Goal: Task Accomplishment & Management: Complete application form

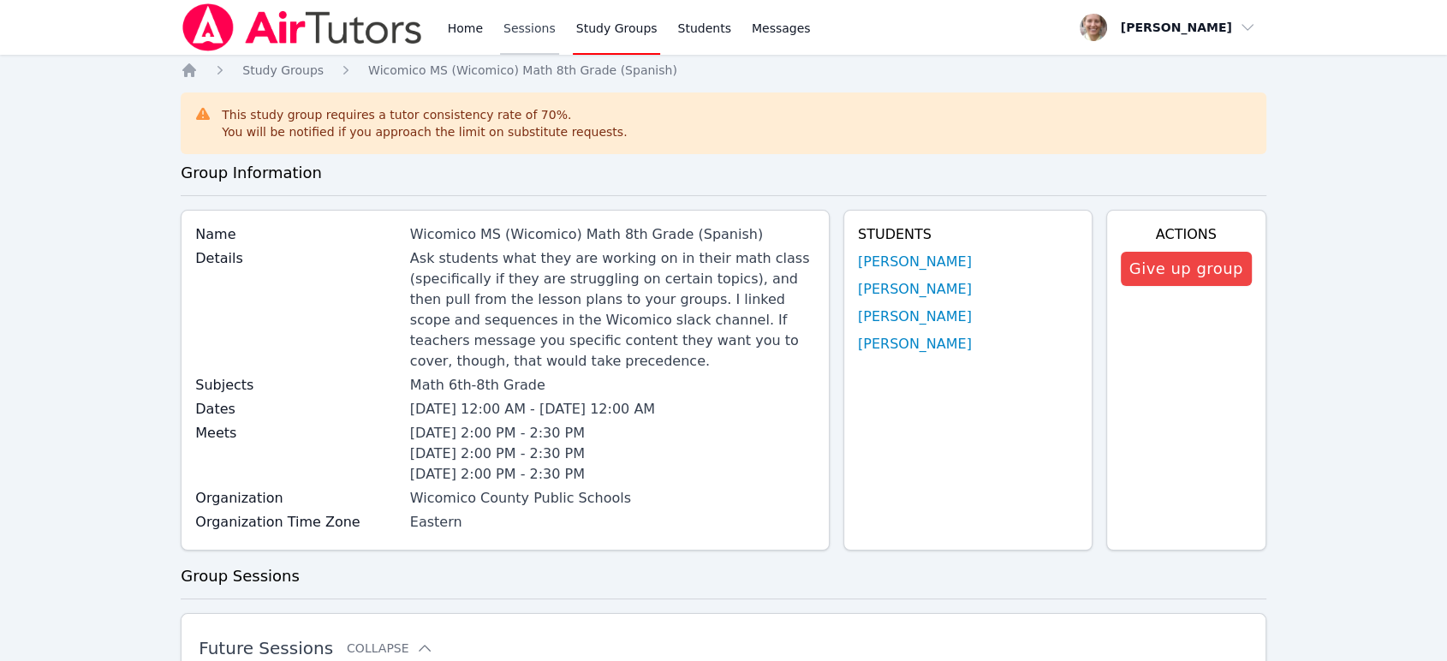
click at [513, 30] on link "Sessions" at bounding box center [529, 27] width 59 height 55
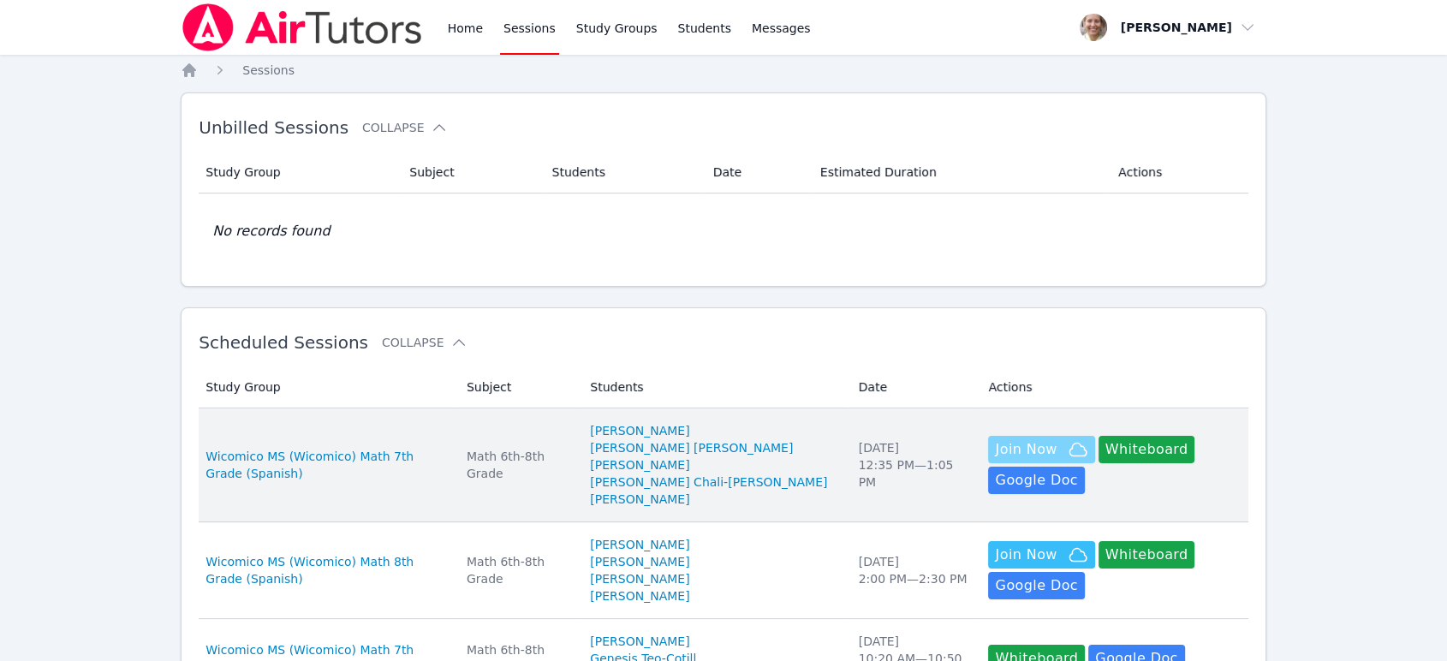
click at [1005, 441] on span "Join Now" at bounding box center [1026, 449] width 62 height 21
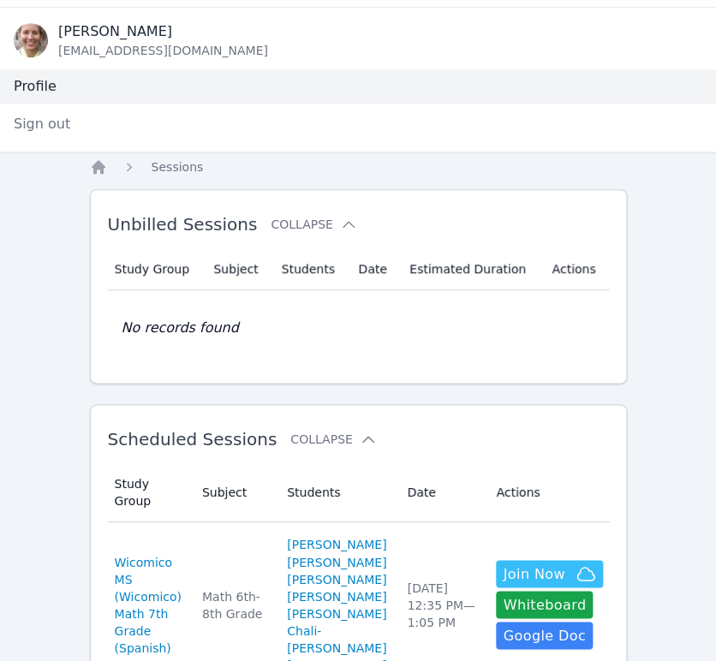
scroll to position [475, 0]
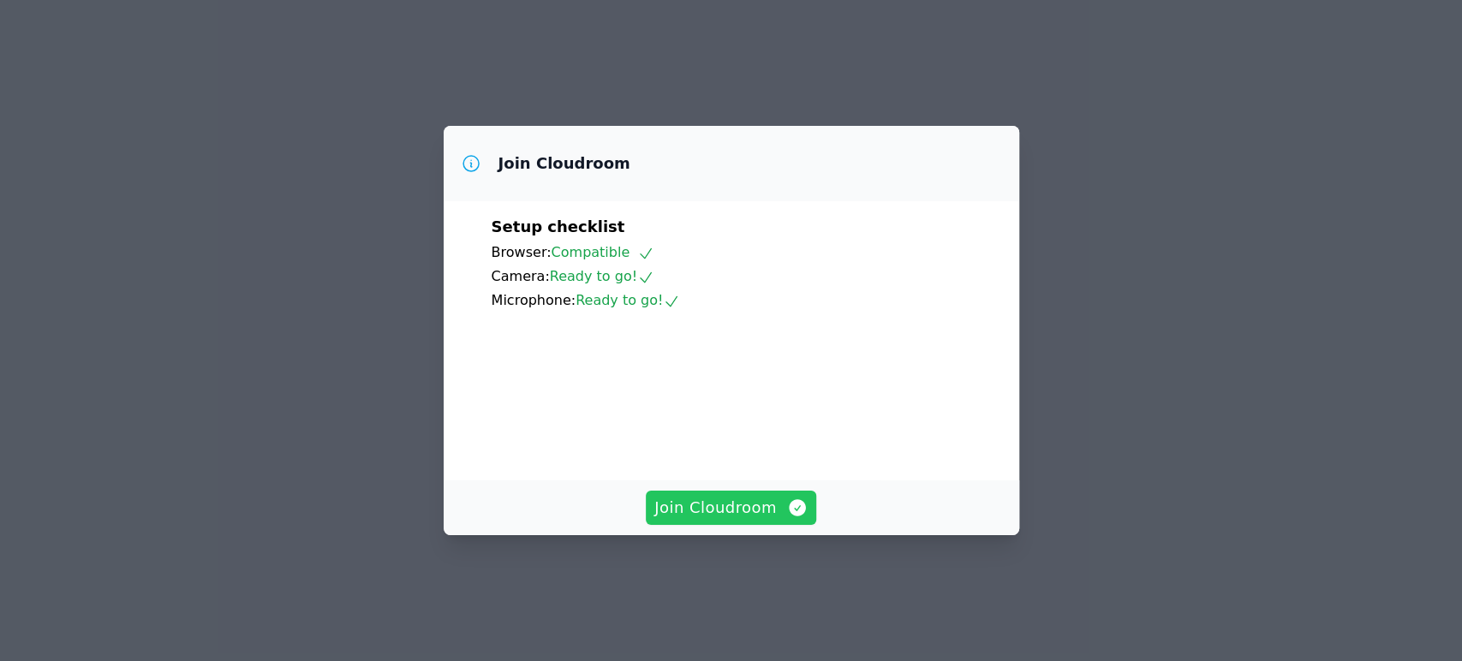
click at [733, 520] on span "Join Cloudroom" at bounding box center [730, 508] width 153 height 24
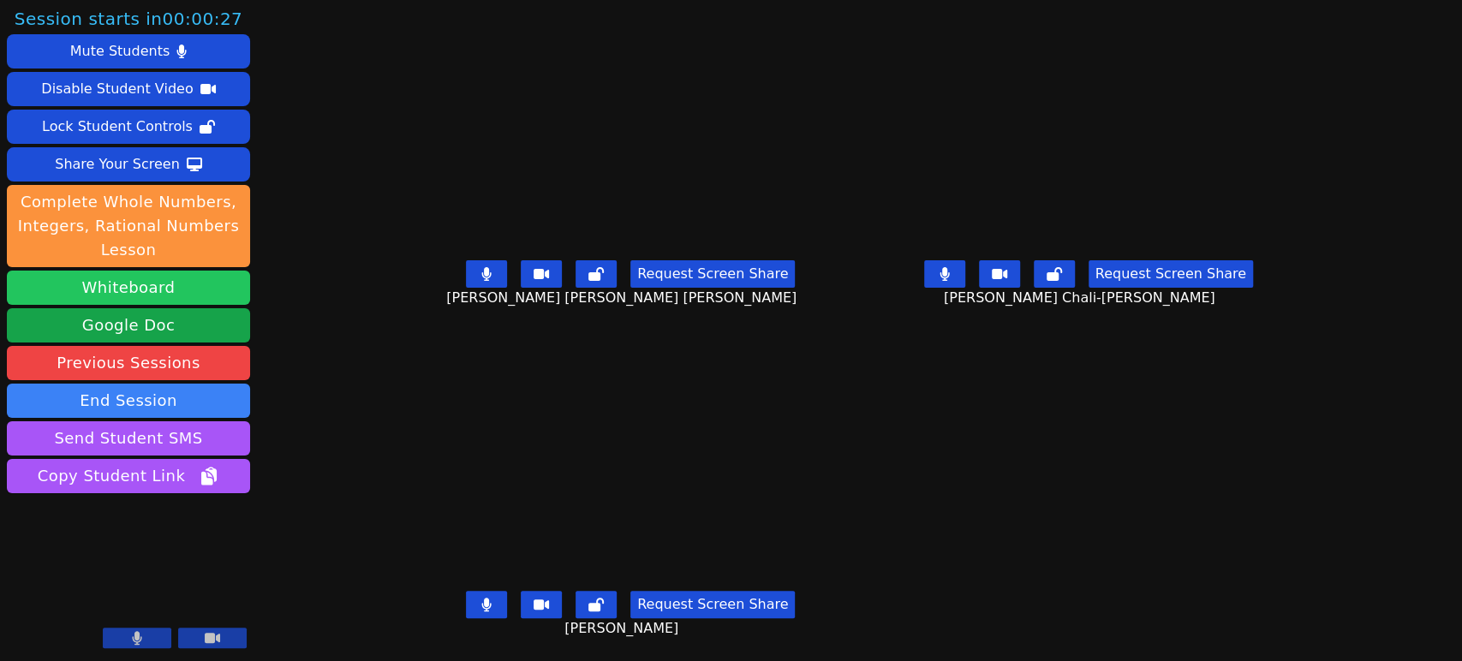
click at [178, 289] on button "Whiteboard" at bounding box center [128, 288] width 243 height 34
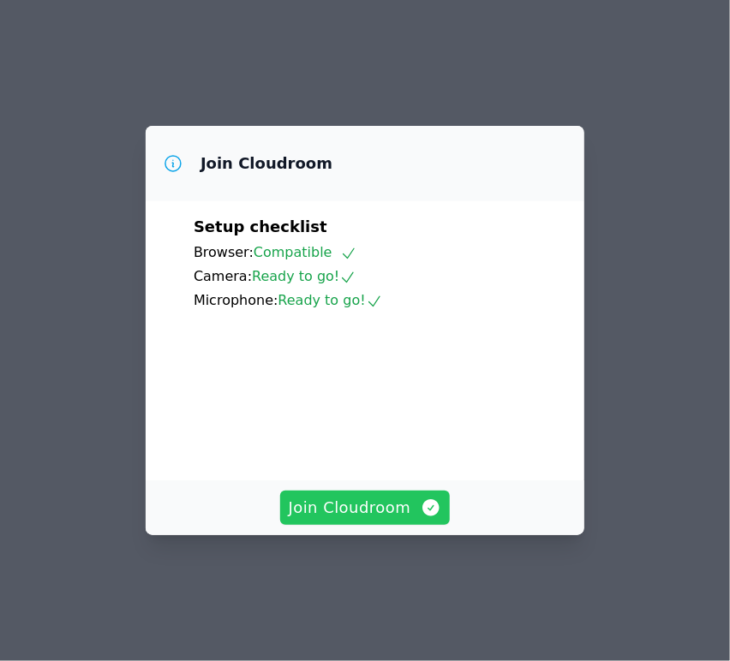
click at [397, 520] on span "Join Cloudroom" at bounding box center [365, 508] width 153 height 24
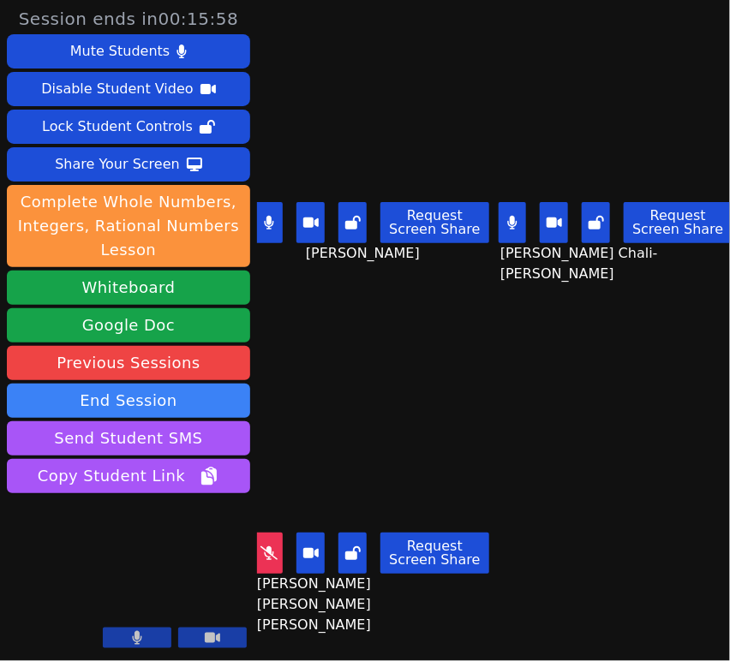
click at [277, 546] on icon at bounding box center [268, 553] width 17 height 14
click at [363, 549] on button at bounding box center [352, 553] width 28 height 41
click at [276, 546] on icon at bounding box center [268, 553] width 17 height 14
click at [351, 216] on icon at bounding box center [352, 223] width 15 height 14
click at [581, 212] on button at bounding box center [595, 222] width 28 height 41
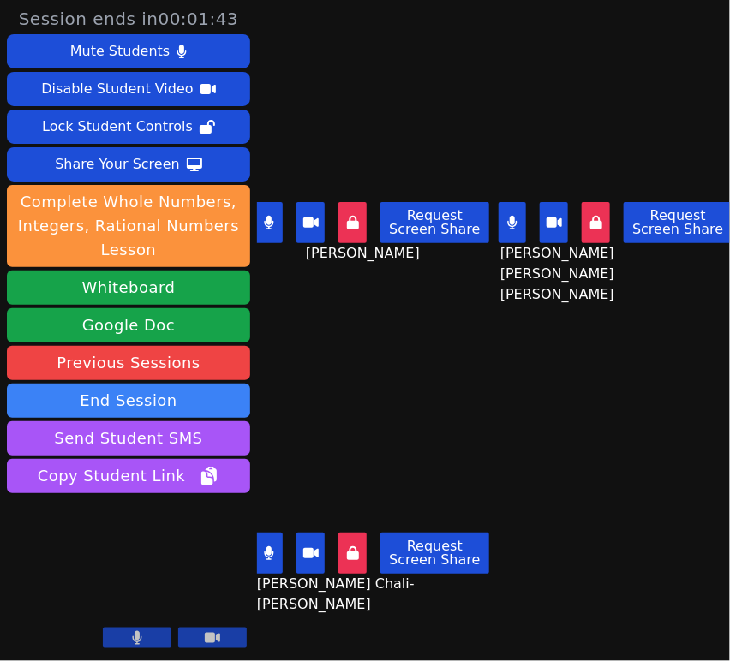
click at [272, 217] on icon at bounding box center [269, 223] width 10 height 14
click at [265, 546] on icon at bounding box center [268, 553] width 9 height 14
click at [265, 222] on icon at bounding box center [268, 223] width 17 height 14
click at [280, 544] on button at bounding box center [269, 553] width 28 height 41
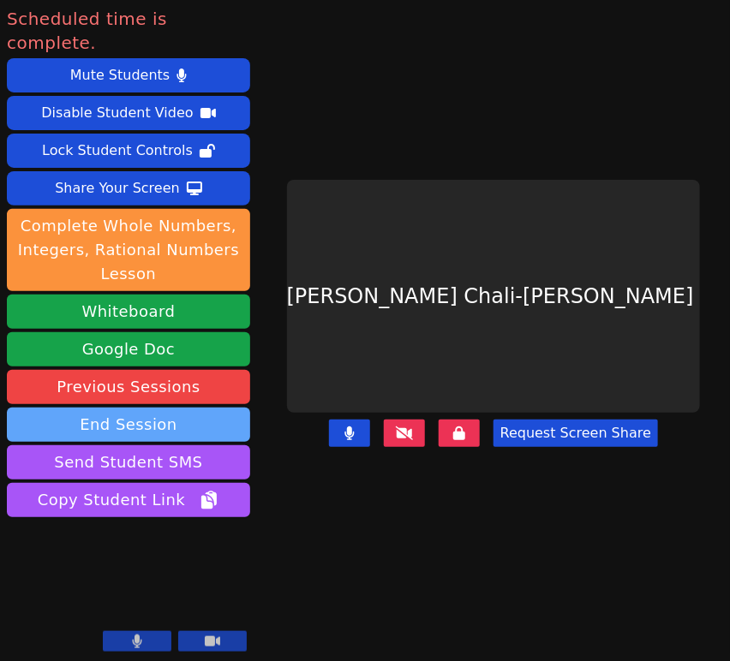
click at [182, 408] on button "End Session" at bounding box center [128, 425] width 243 height 34
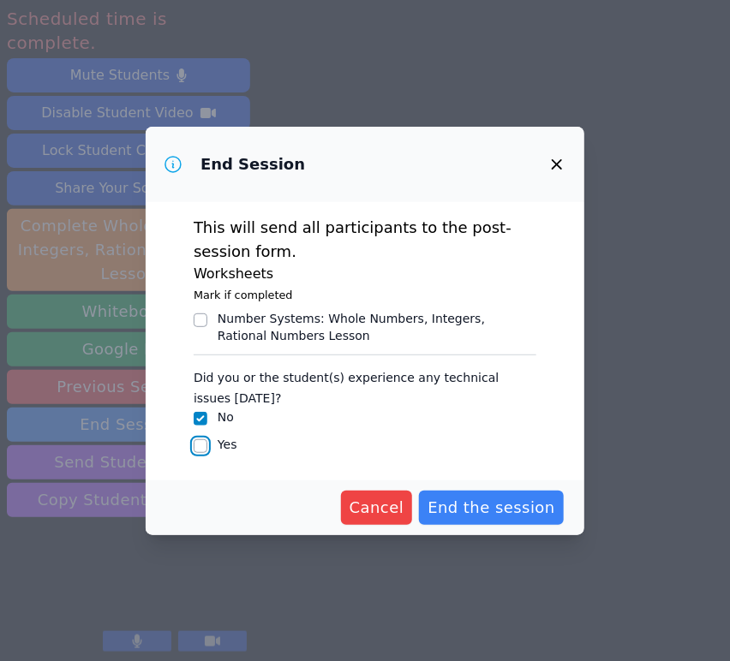
click at [195, 448] on input "Yes" at bounding box center [201, 446] width 14 height 14
checkbox input "true"
checkbox input "false"
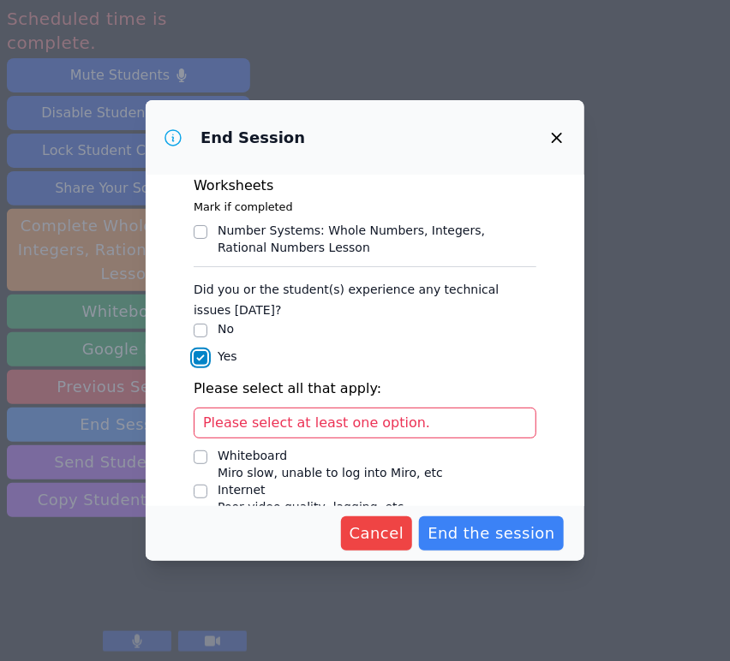
scroll to position [179, 0]
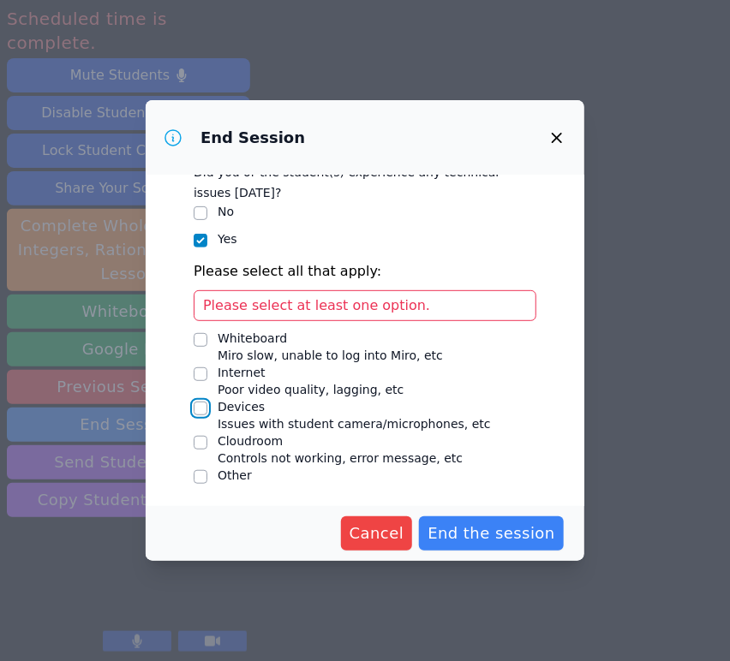
click at [200, 403] on input "Devices Issues with student camera/microphones, etc" at bounding box center [201, 409] width 14 height 14
checkbox input "true"
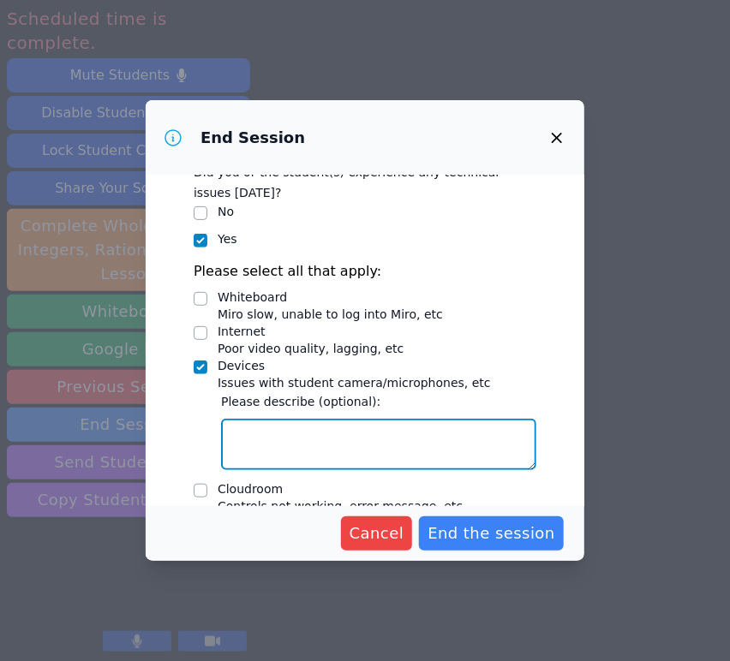
click at [303, 422] on textarea "Devices Issues with student camera/microphones, etc" at bounding box center [378, 444] width 315 height 51
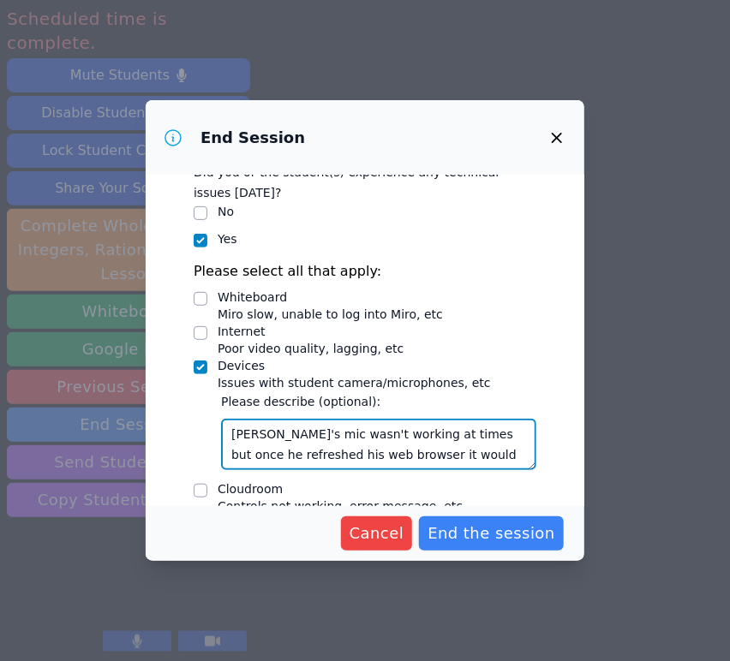
type textarea "Jose's mic wasn't working at times but once he refreshed his web browser it wou…"
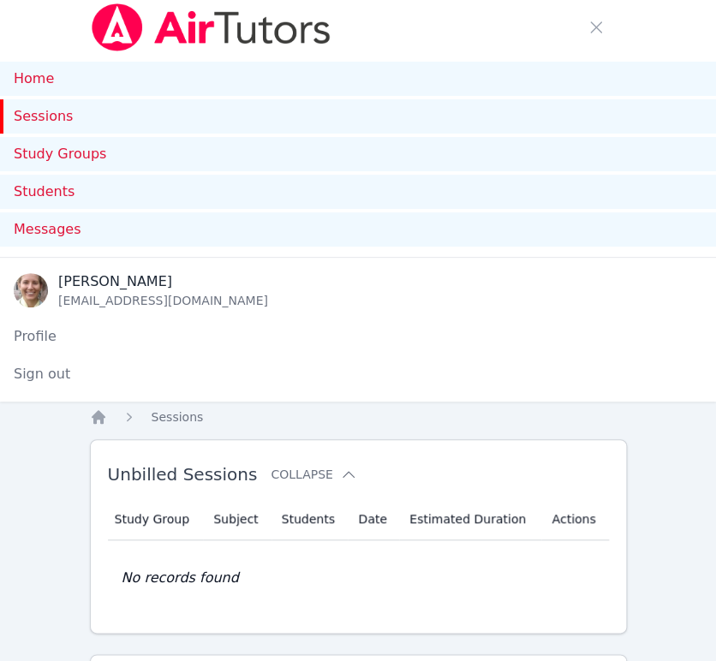
click at [78, 115] on link "Sessions" at bounding box center [358, 116] width 716 height 34
click at [48, 122] on link "Sessions" at bounding box center [358, 116] width 716 height 34
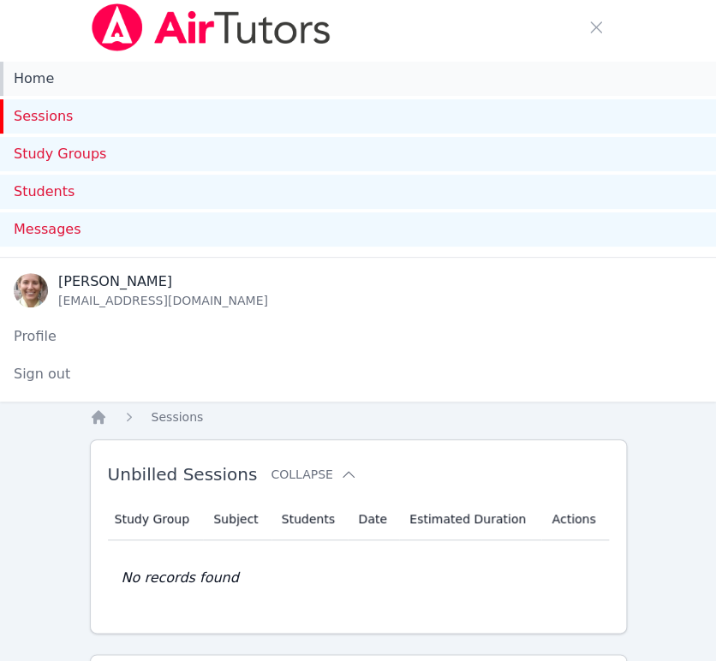
click at [50, 86] on link "Home" at bounding box center [358, 79] width 716 height 34
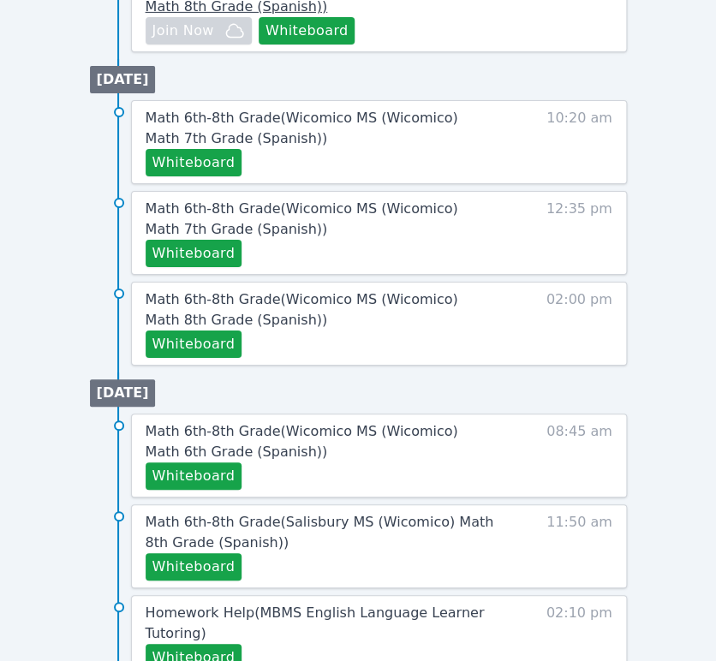
scroll to position [1236, 0]
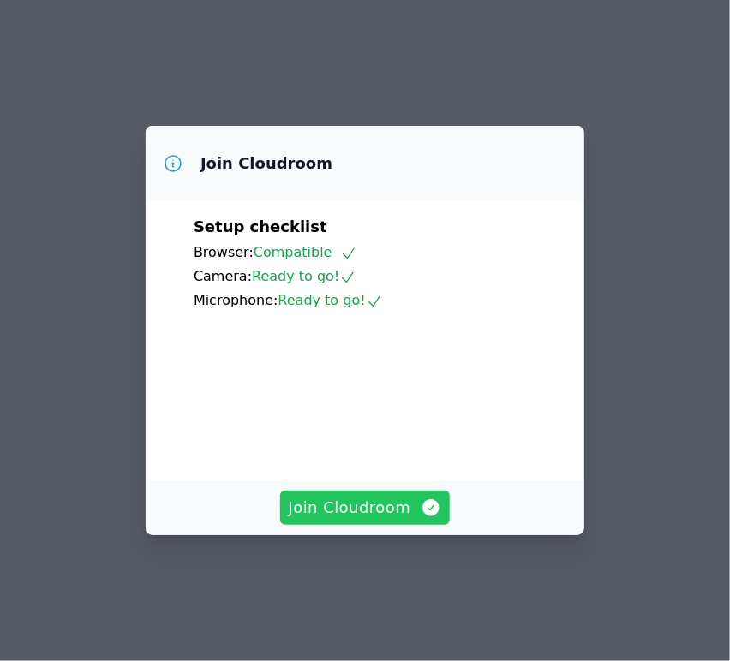
click at [317, 520] on span "Join Cloudroom" at bounding box center [365, 508] width 153 height 24
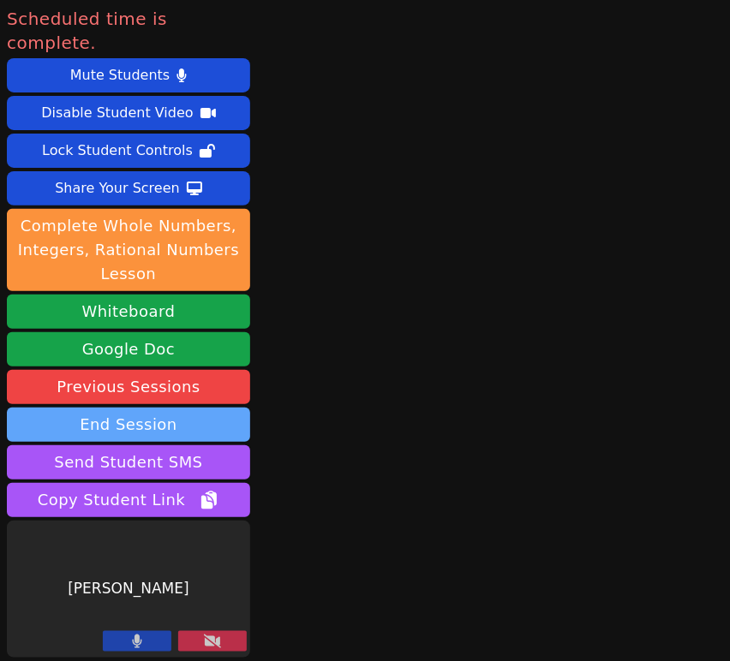
click at [174, 408] on button "End Session" at bounding box center [128, 425] width 243 height 34
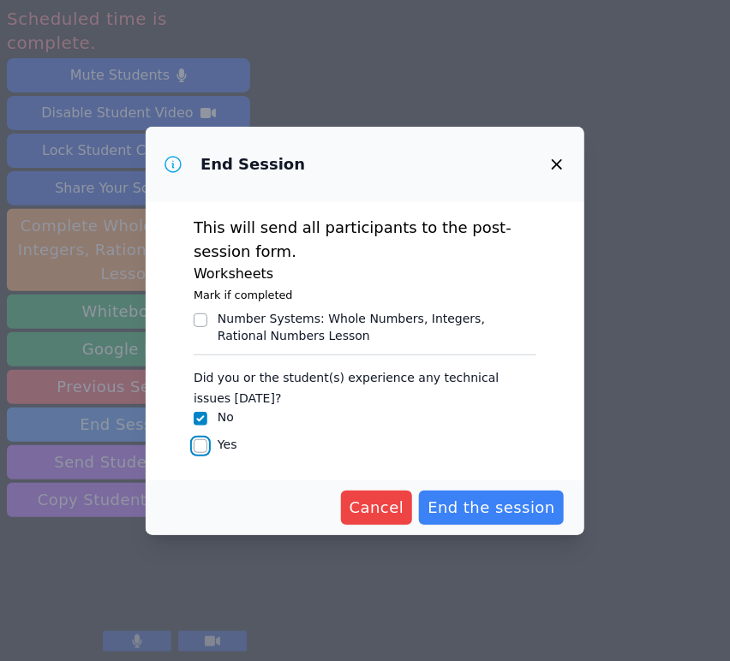
click at [204, 447] on input "Yes" at bounding box center [201, 446] width 14 height 14
checkbox input "true"
checkbox input "false"
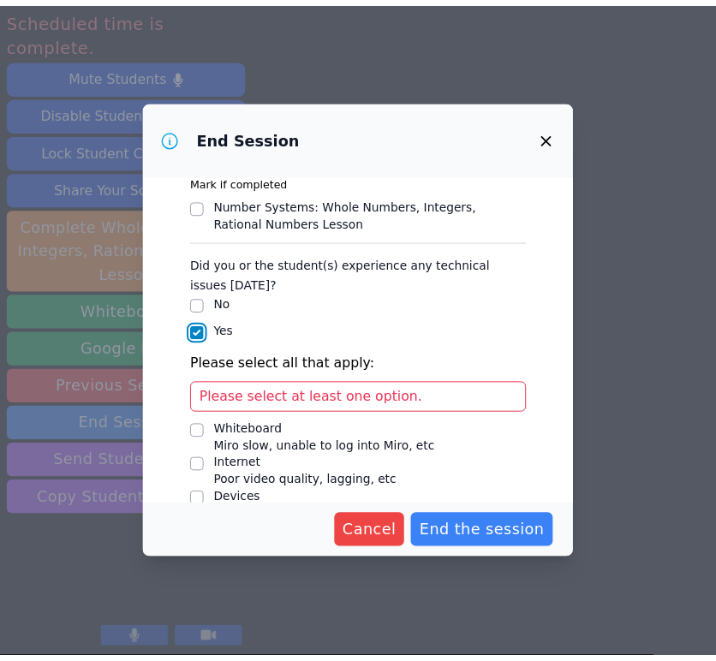
scroll to position [179, 0]
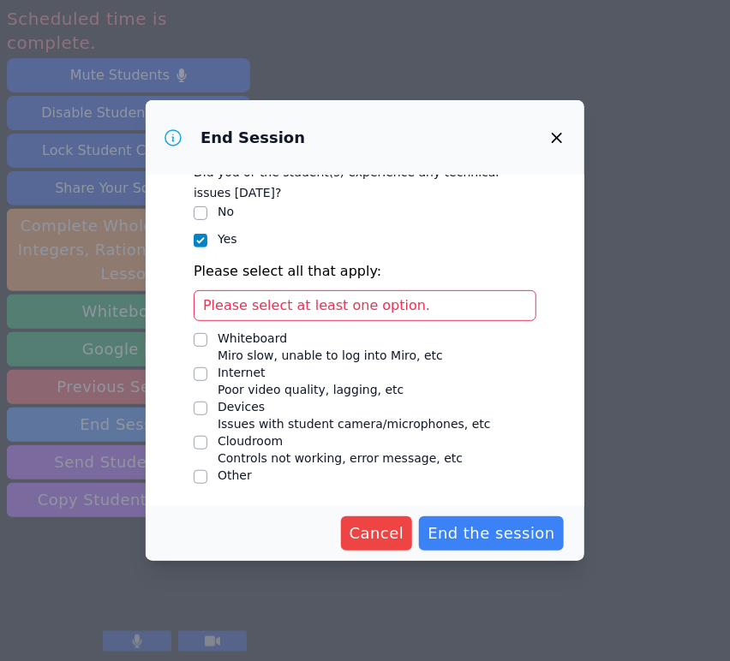
click at [221, 412] on div "Devices" at bounding box center [353, 406] width 273 height 17
click at [207, 412] on input "Devices Issues with student camera/microphones, etc" at bounding box center [201, 409] width 14 height 14
checkbox input "true"
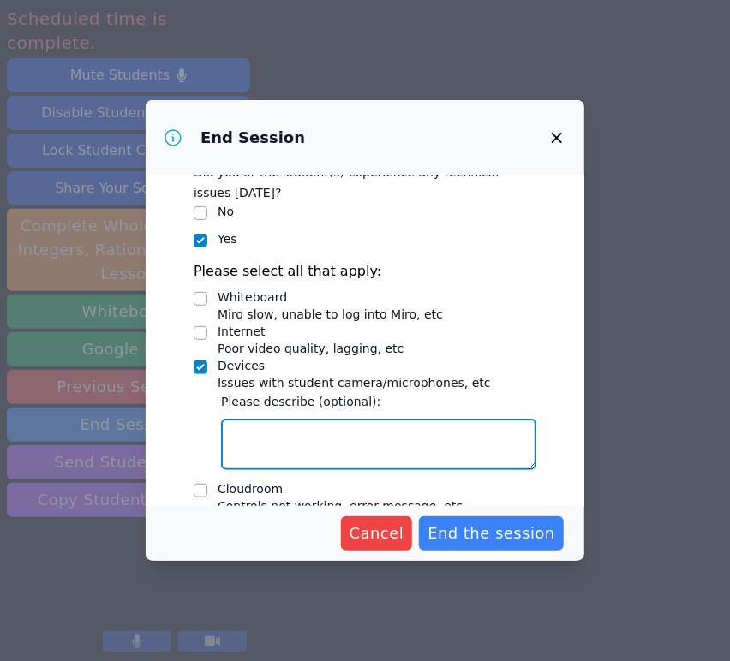
click at [280, 435] on textarea "Devices Issues with student camera/microphones, etc" at bounding box center [378, 444] width 315 height 51
paste textarea "Jose's mic wasn't working at times but once he refreshed his web browser it wou…"
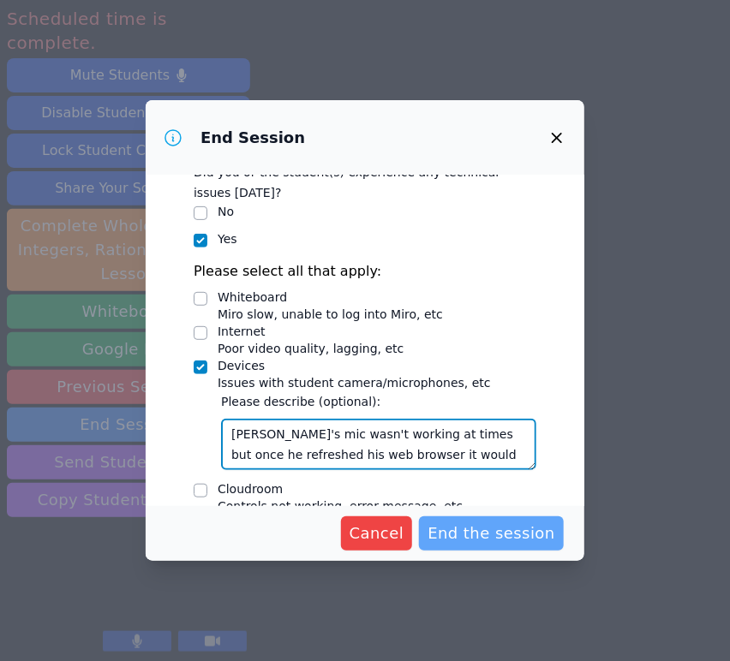
type textarea "Jose's mic wasn't working at times but once he refreshed his web browser it wou…"
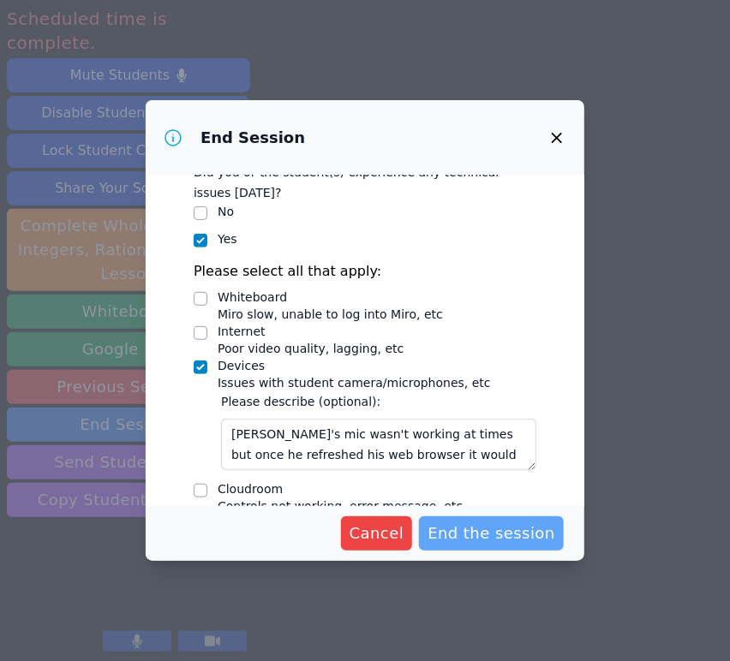
click at [504, 535] on span "End the session" at bounding box center [491, 533] width 128 height 24
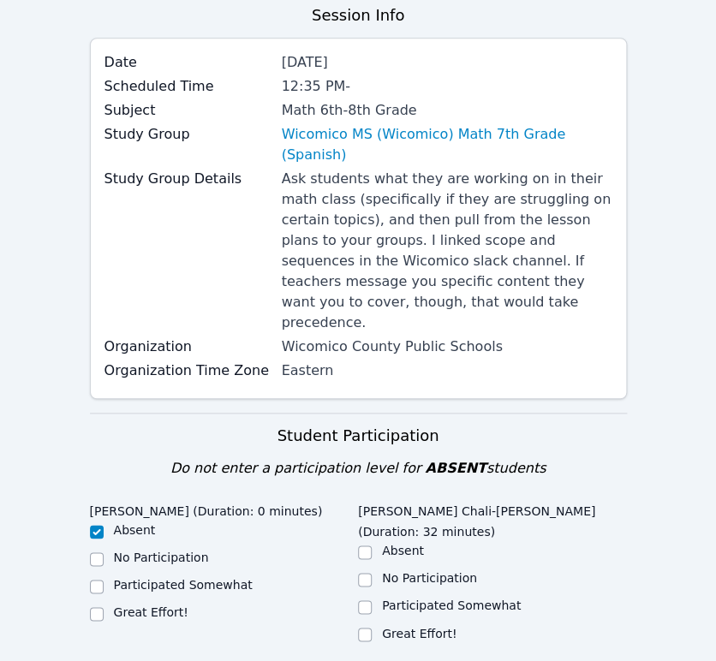
scroll to position [475, 0]
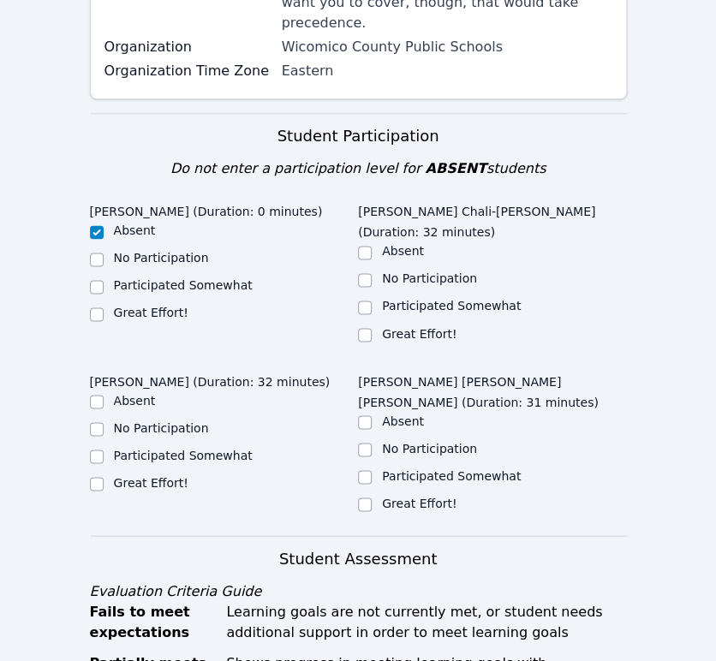
click at [355, 304] on div "Great Effort!" at bounding box center [224, 314] width 269 height 21
click at [362, 328] on input "Great Effort!" at bounding box center [365, 335] width 14 height 14
checkbox input "true"
click at [364, 470] on input "Participated Somewhat" at bounding box center [365, 477] width 14 height 14
checkbox input "true"
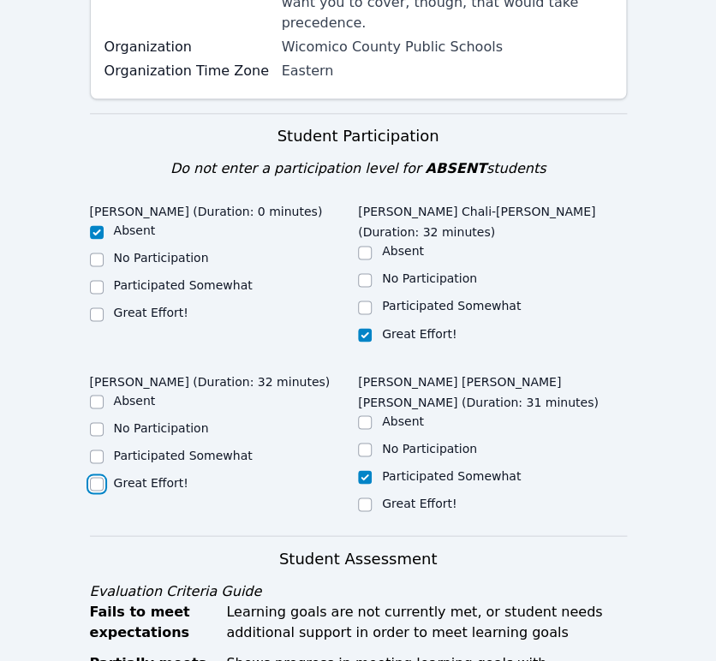
click at [91, 477] on input "Great Effort!" at bounding box center [97, 484] width 14 height 14
checkbox input "true"
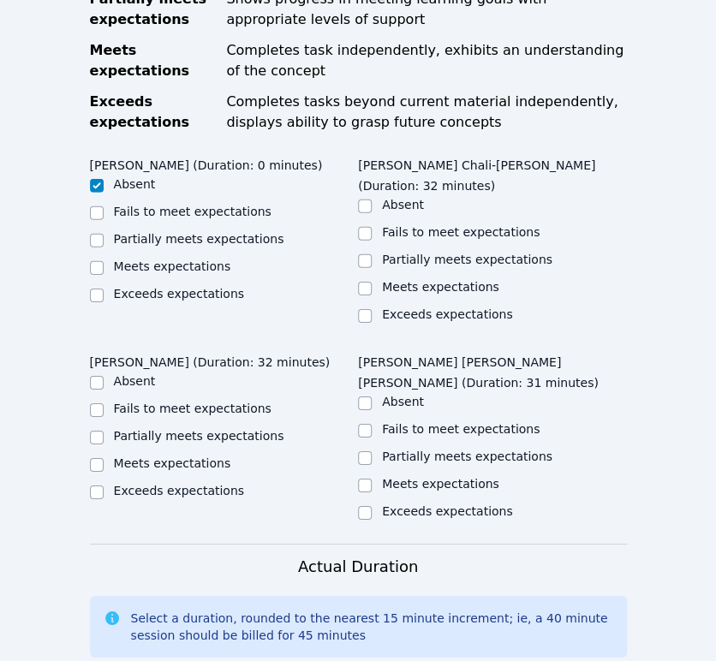
scroll to position [1141, 0]
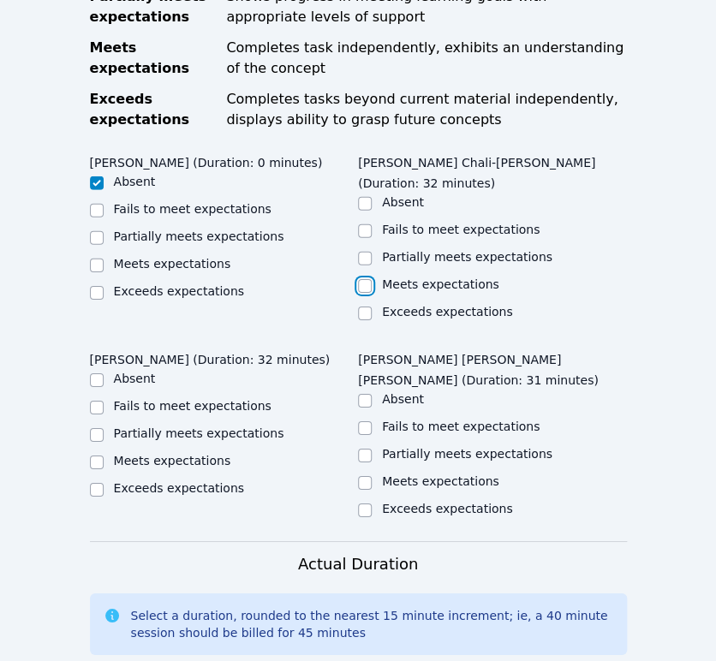
click at [365, 279] on input "Meets expectations" at bounding box center [365, 286] width 14 height 14
checkbox input "true"
click at [213, 454] on label "Meets expectations" at bounding box center [172, 461] width 117 height 14
click at [104, 456] on input "Meets expectations" at bounding box center [97, 463] width 14 height 14
checkbox input "true"
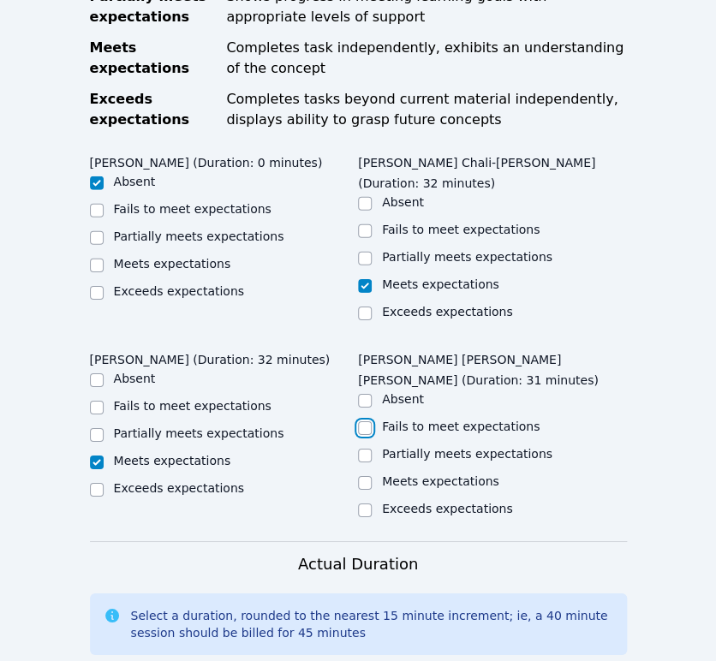
click at [370, 421] on input "Fails to meet expectations" at bounding box center [365, 428] width 14 height 14
checkbox input "true"
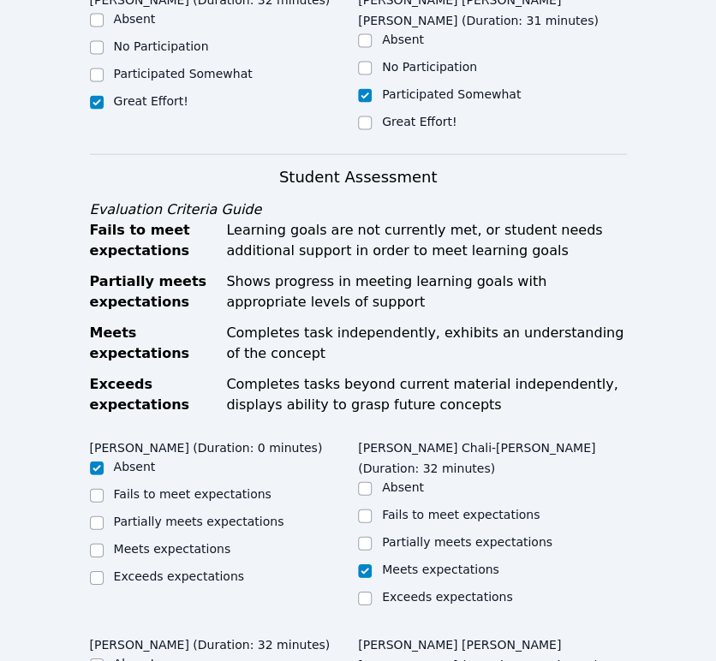
scroll to position [951, 0]
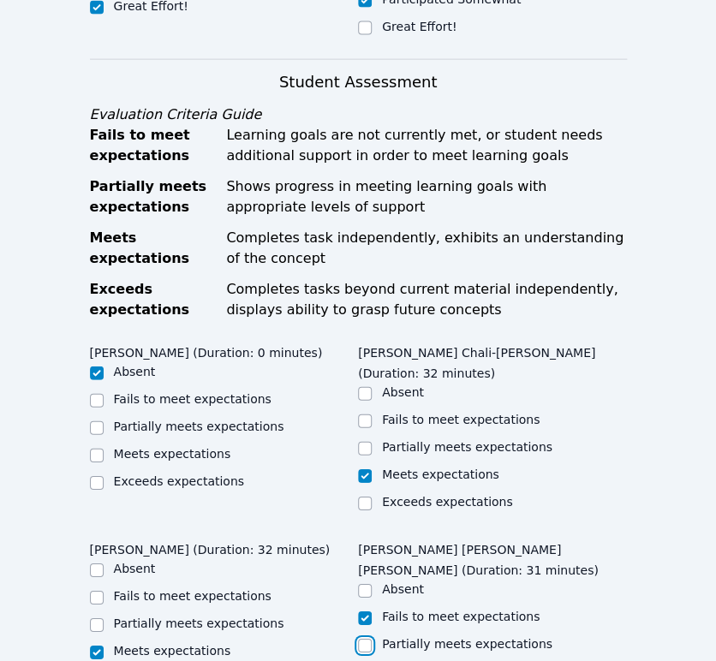
click at [370, 639] on input "Partially meets expectations" at bounding box center [365, 646] width 14 height 14
checkbox input "true"
click at [370, 611] on input "Fails to meet expectations" at bounding box center [365, 618] width 14 height 14
checkbox input "true"
checkbox input "false"
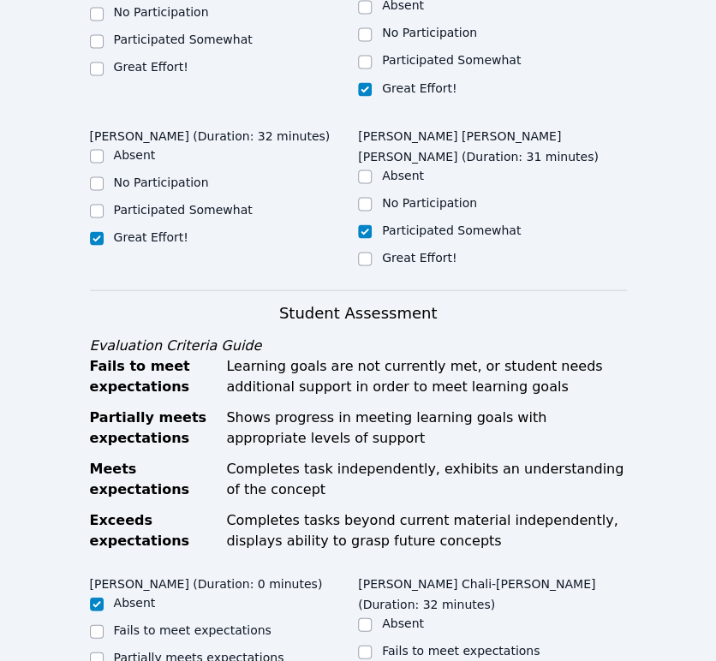
scroll to position [475, 0]
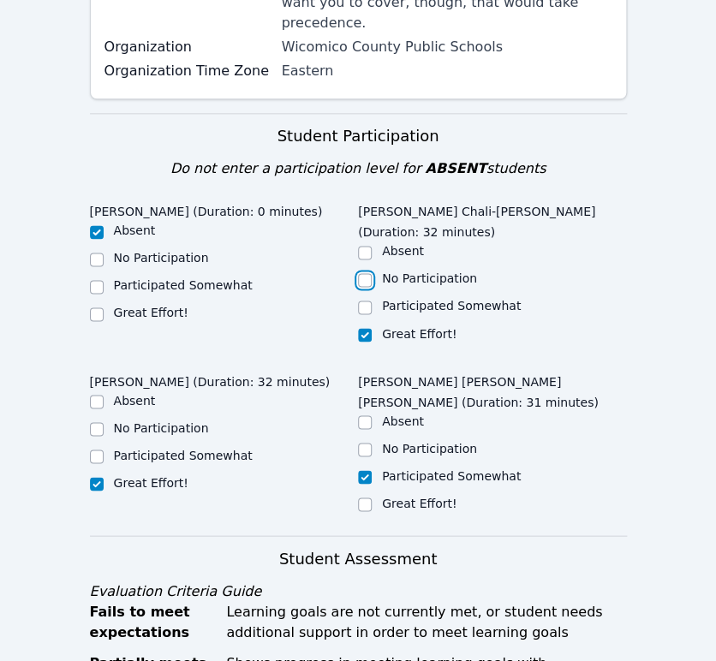
click at [365, 273] on input "No Participation" at bounding box center [365, 280] width 14 height 14
checkbox input "true"
click at [364, 328] on input "Great Effort!" at bounding box center [365, 335] width 14 height 14
checkbox input "true"
checkbox input "false"
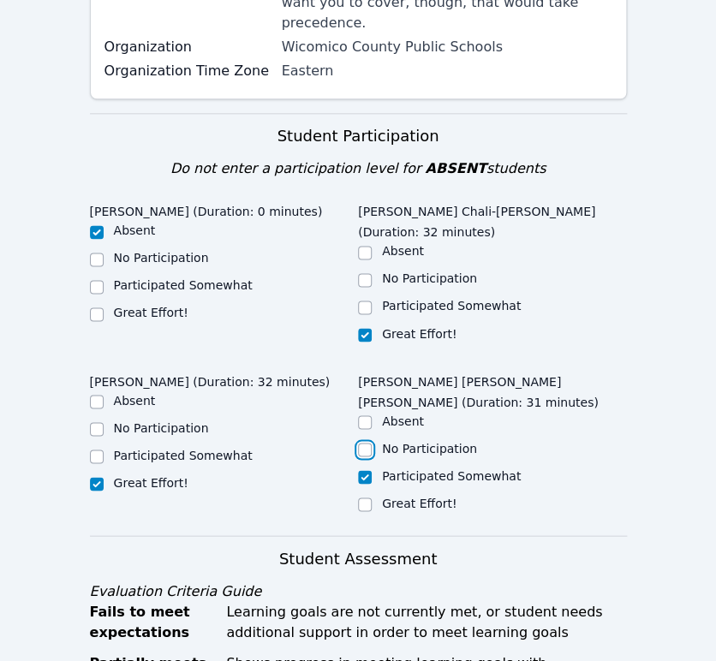
click at [369, 443] on input "No Participation" at bounding box center [365, 450] width 14 height 14
checkbox input "true"
checkbox input "false"
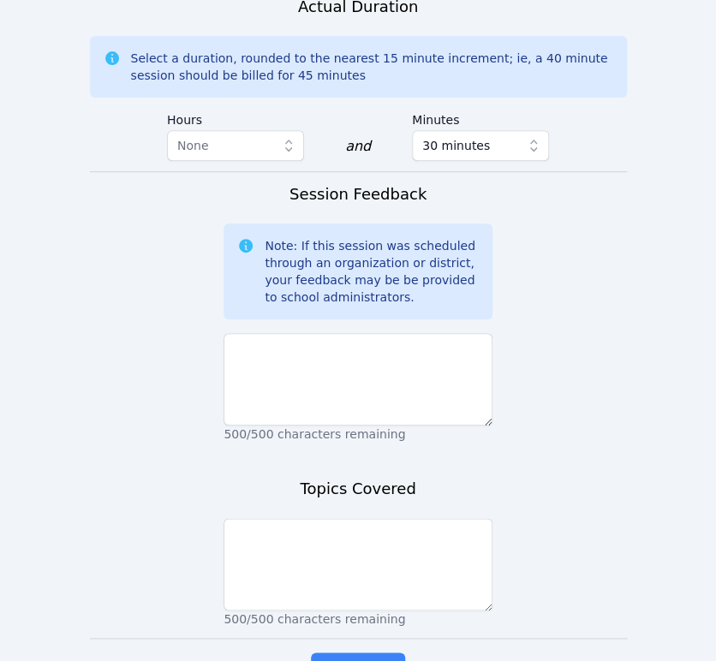
scroll to position [1706, 0]
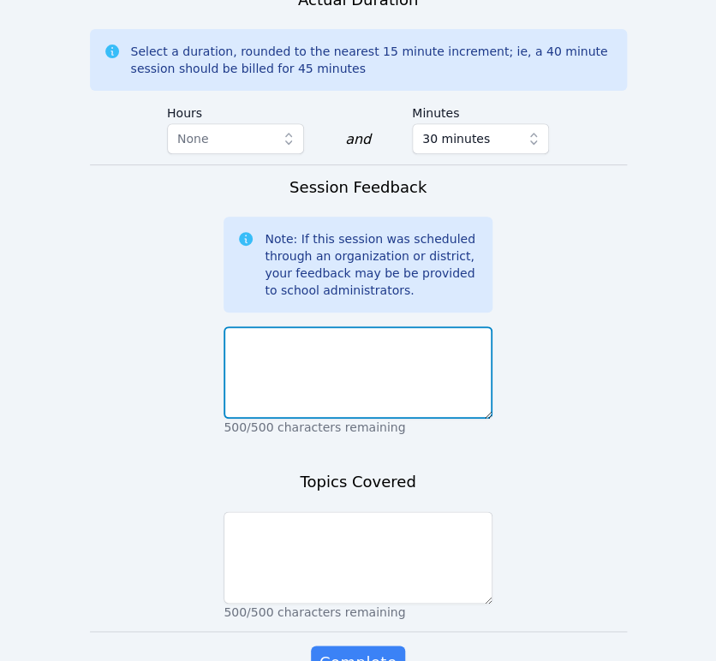
click at [446, 326] on textarea at bounding box center [357, 372] width 269 height 92
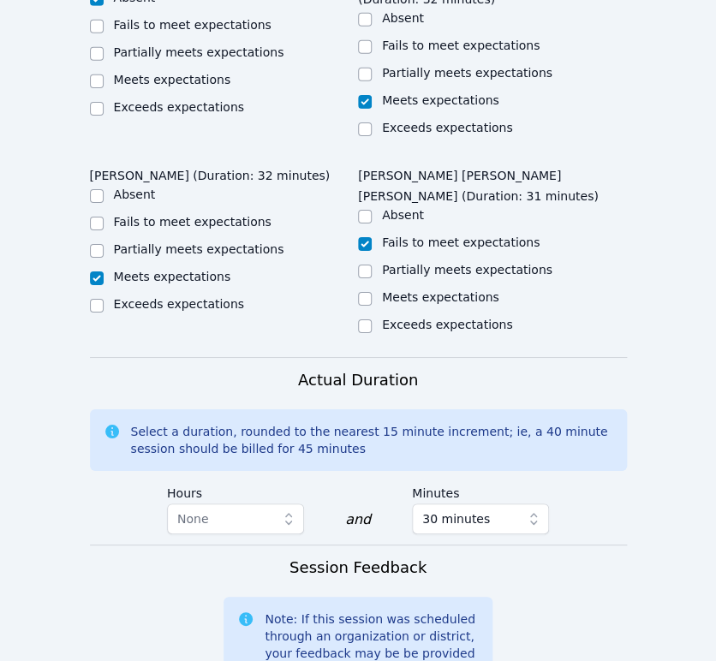
scroll to position [945, 0]
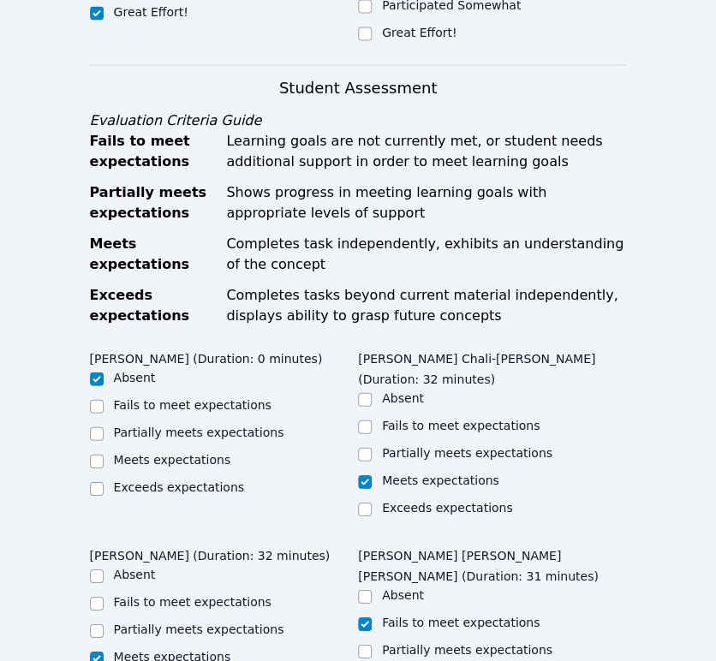
type textarea "Rafael was distracted so I redirected him multiple times but he didn't follow d…"
click at [371, 641] on div "Partially meets expectations" at bounding box center [492, 651] width 269 height 21
click at [366, 645] on input "Partially meets expectations" at bounding box center [365, 652] width 14 height 14
checkbox input "true"
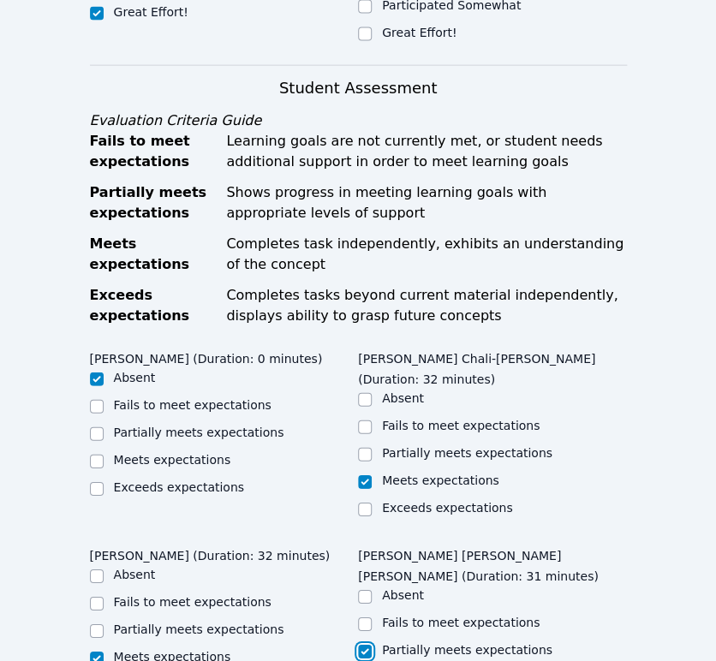
checkbox input "false"
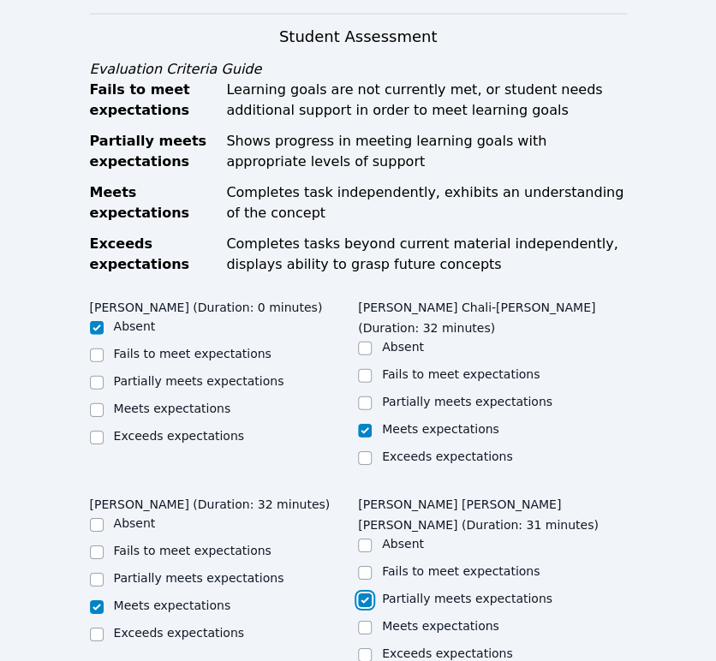
scroll to position [754, 0]
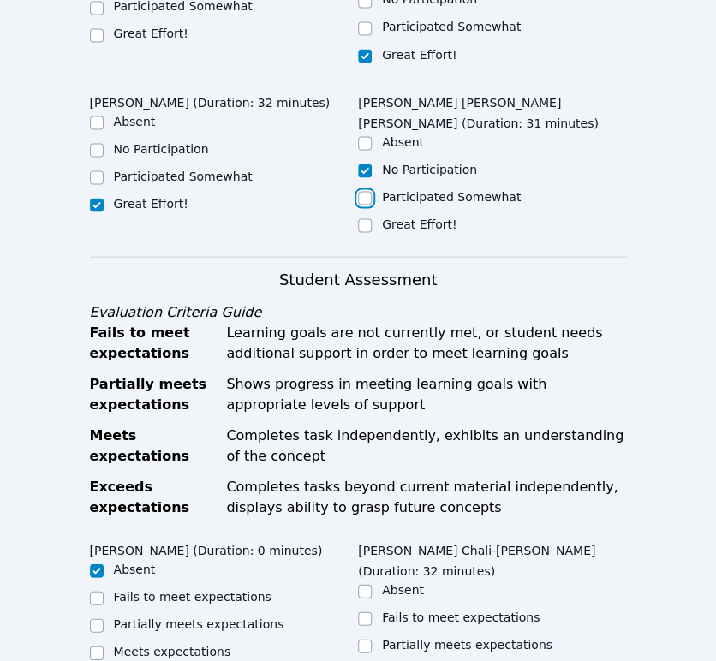
click at [370, 191] on input "Participated Somewhat" at bounding box center [365, 198] width 14 height 14
checkbox input "true"
checkbox input "false"
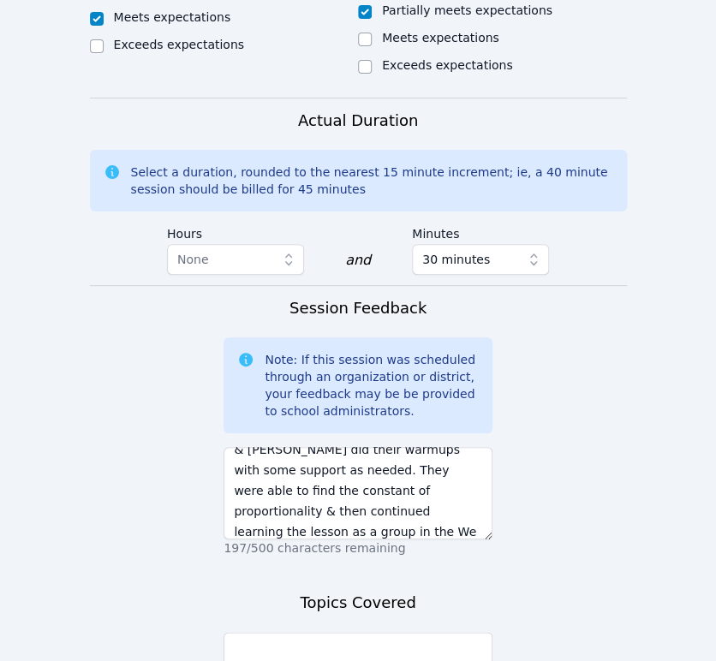
scroll to position [1611, 0]
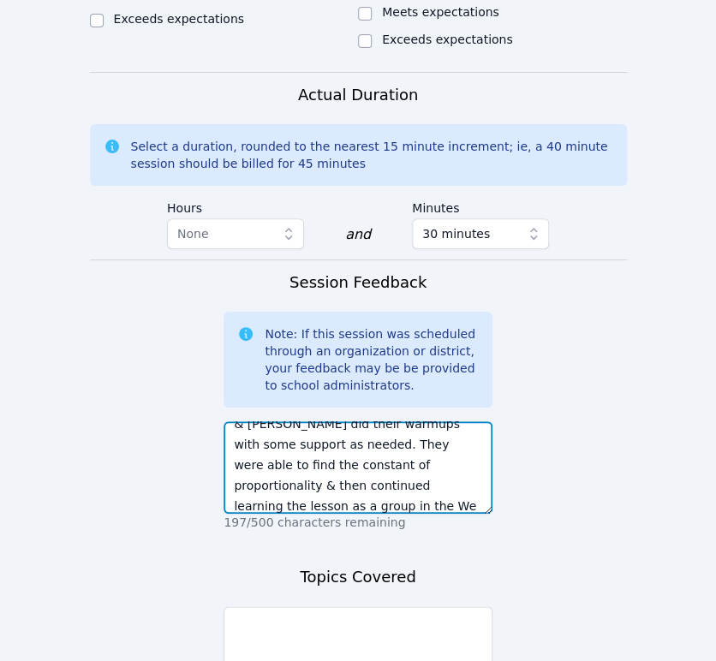
click at [430, 421] on textarea "Rafael was distracted so I redirected him multiple times but he didn't follow d…" at bounding box center [357, 467] width 269 height 92
click at [432, 421] on textarea "Rafael was distracted so I redirected him multiple times but he didn't follow d…" at bounding box center [357, 467] width 269 height 92
type textarea "Rafael was distracted so I redirected him multiple times but he didn't follow d…"
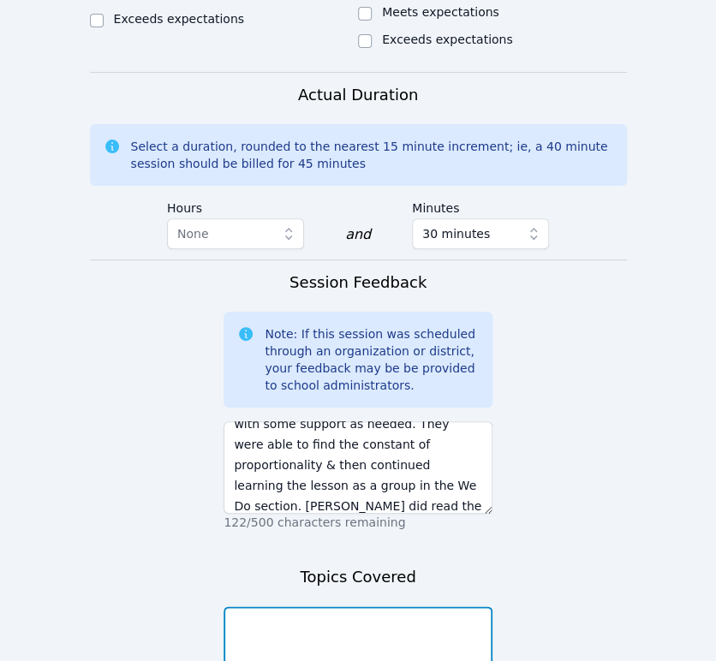
click at [343, 606] on textarea at bounding box center [357, 652] width 269 height 92
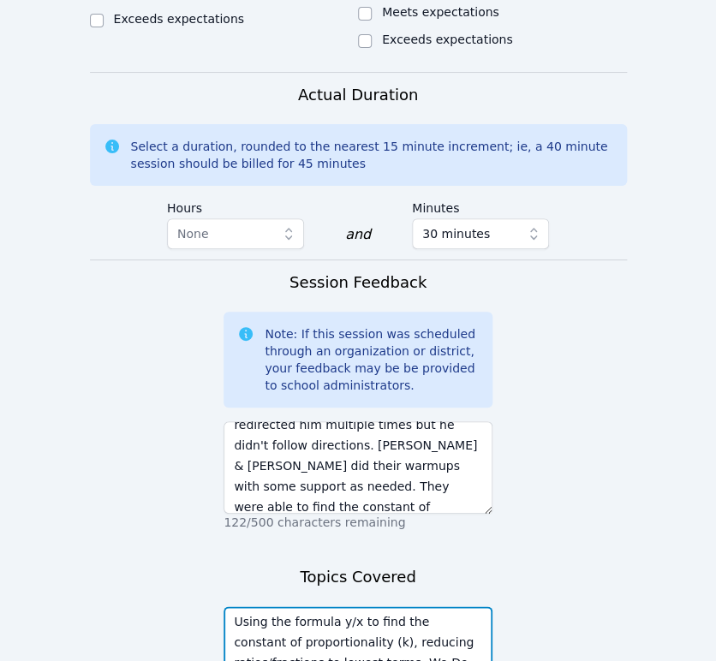
scroll to position [0, 0]
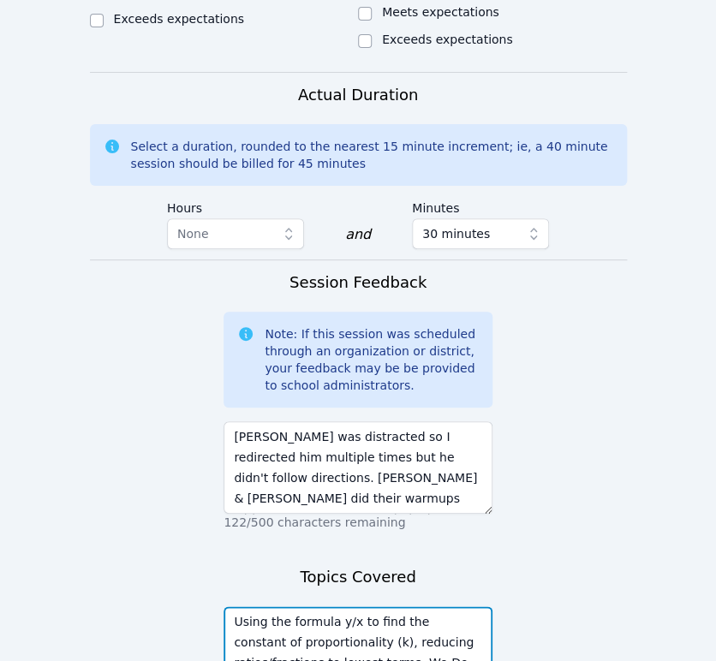
type textarea "Using the formula y/x to find the constant of proportionality (k), reducing rat…"
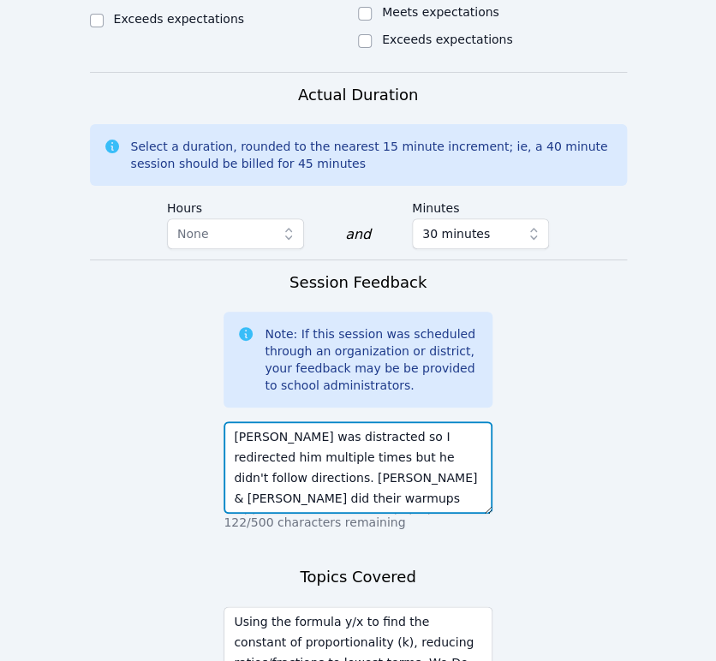
click at [283, 421] on textarea "Rafael was distracted so I redirected him multiple times but he didn't follow d…" at bounding box center [357, 467] width 269 height 92
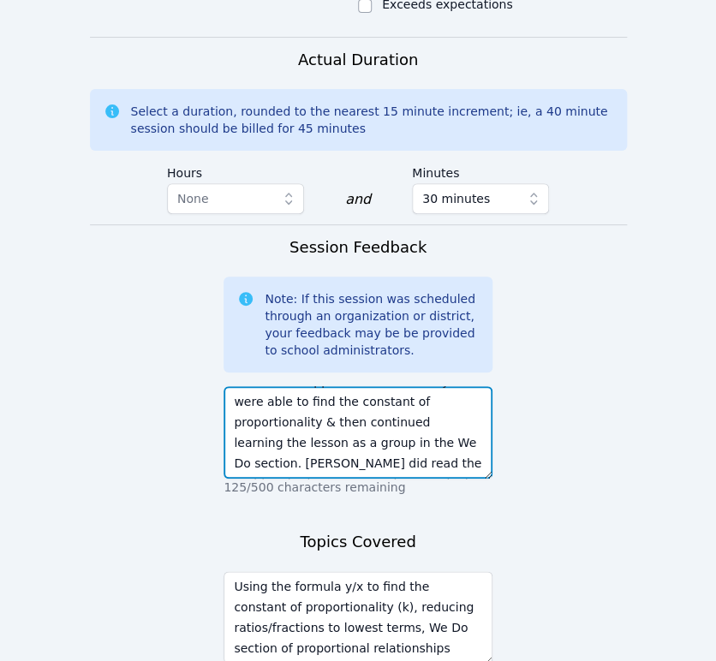
scroll to position [1706, 0]
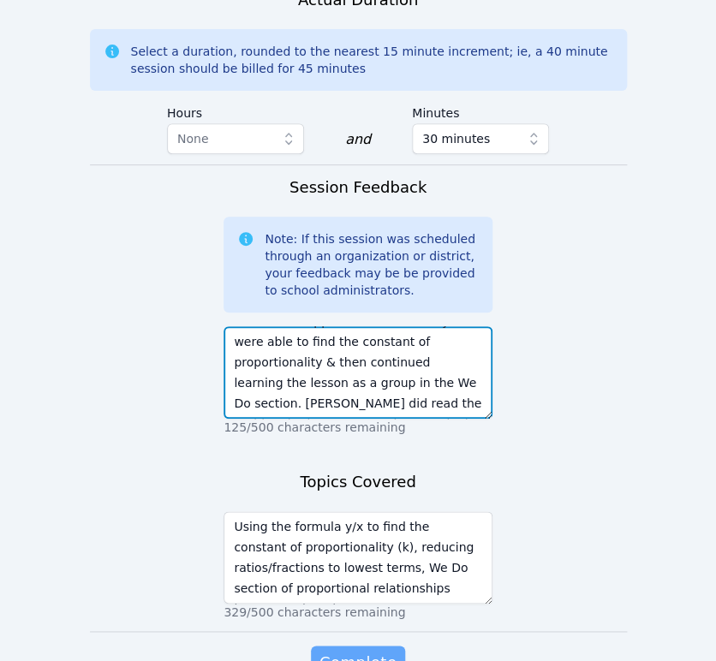
type textarea "Rafael was distracted so I redirected him multiple times but he didn't do his w…"
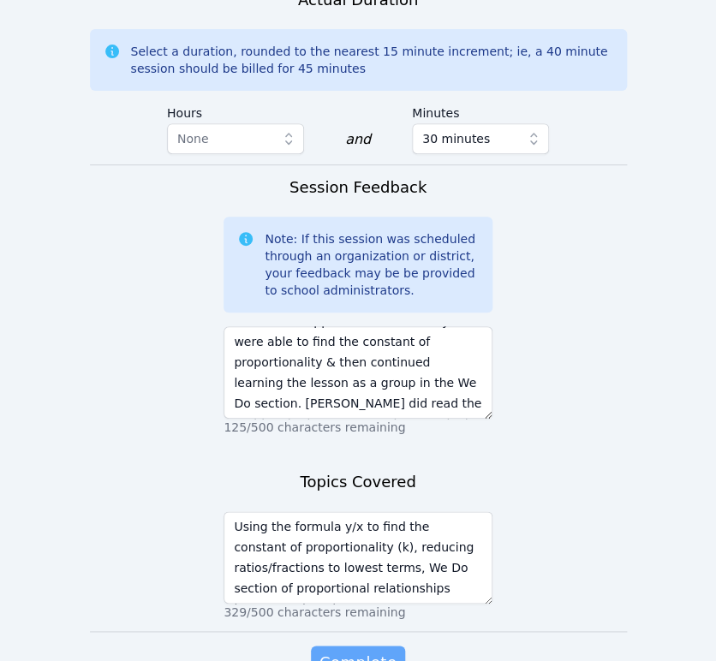
click at [368, 651] on span "Complete" at bounding box center [357, 663] width 77 height 24
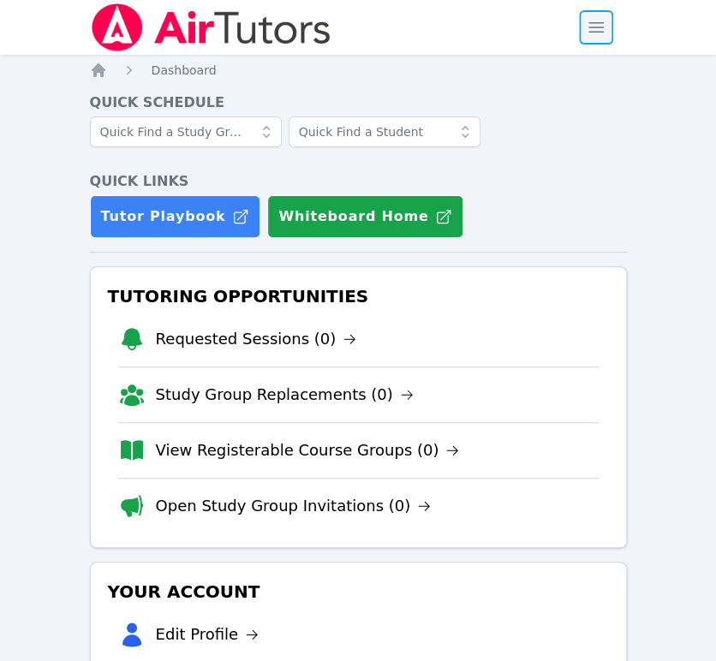
click at [591, 25] on span "button" at bounding box center [596, 28] width 38 height 38
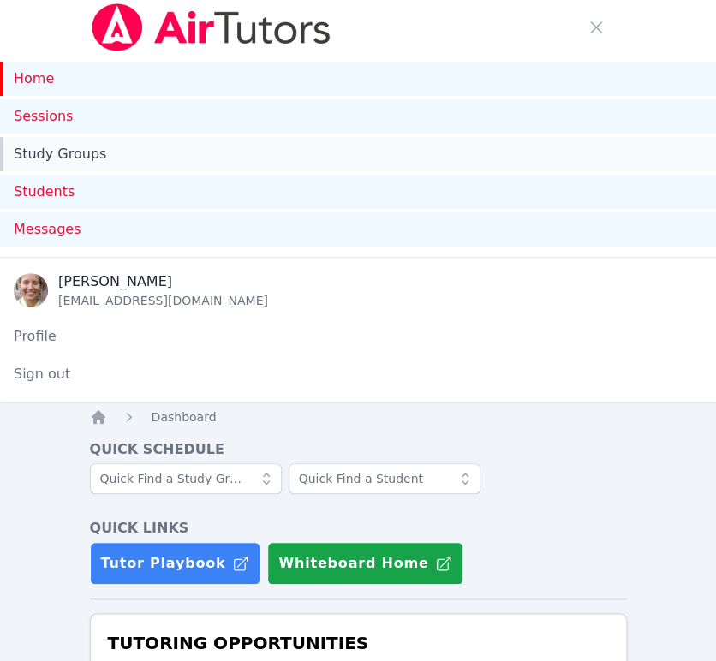
click at [141, 151] on link "Study Groups" at bounding box center [358, 154] width 716 height 34
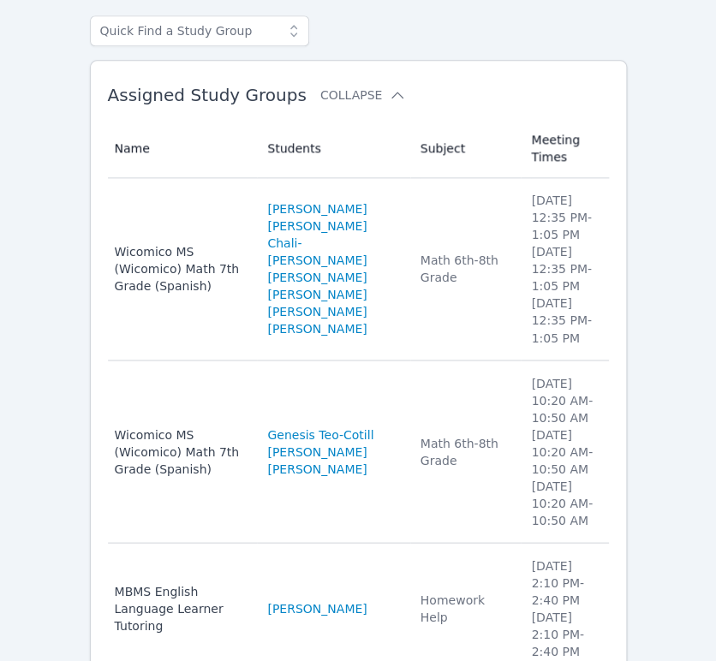
scroll to position [475, 0]
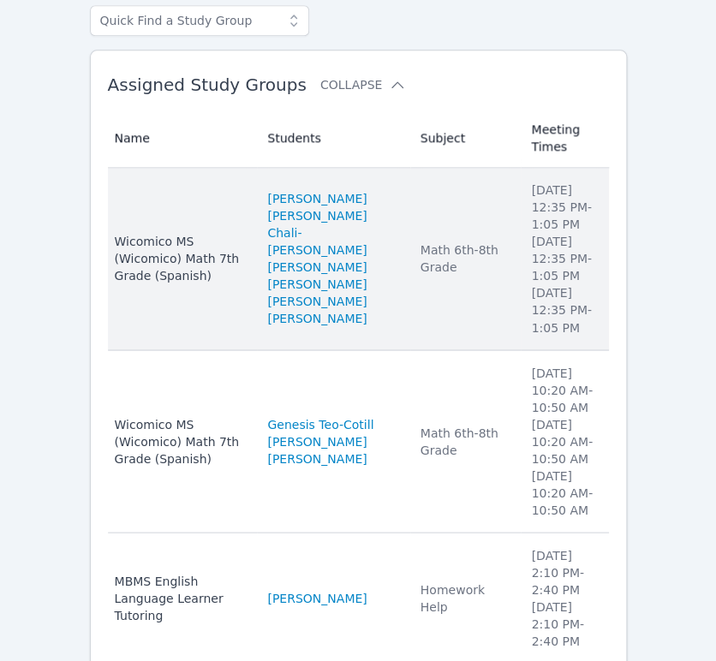
click at [425, 238] on td "Subject Math 6th-8th Grade" at bounding box center [465, 259] width 111 height 182
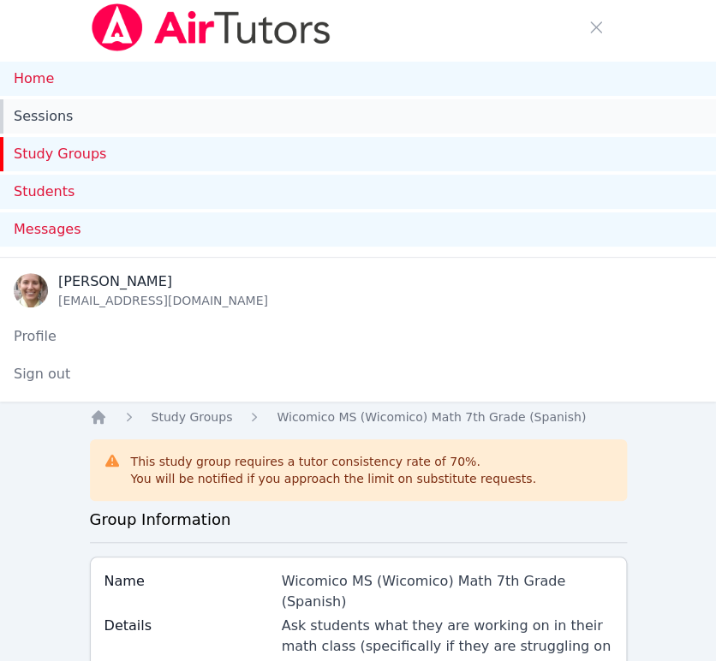
click at [62, 122] on link "Sessions" at bounding box center [358, 116] width 716 height 34
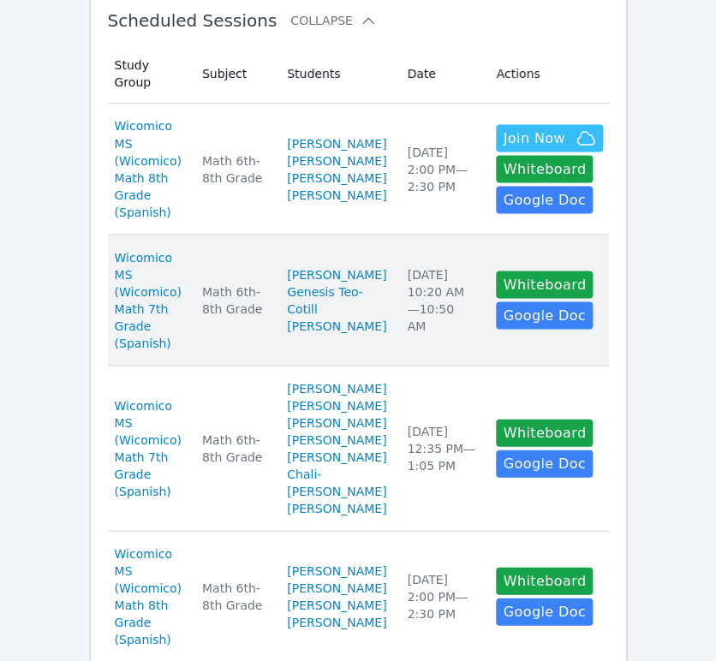
scroll to position [856, 0]
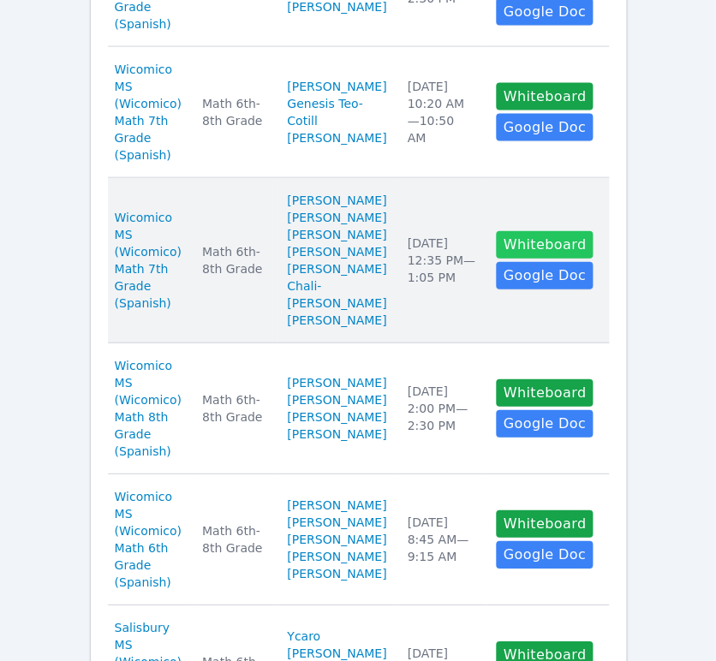
click at [503, 259] on button "Whiteboard" at bounding box center [544, 244] width 97 height 27
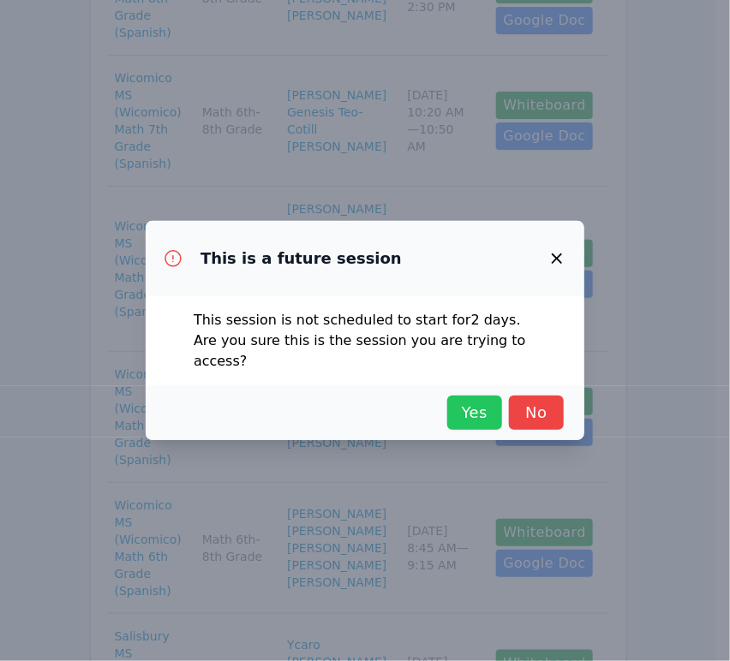
click at [490, 402] on span "Yes" at bounding box center [475, 413] width 38 height 24
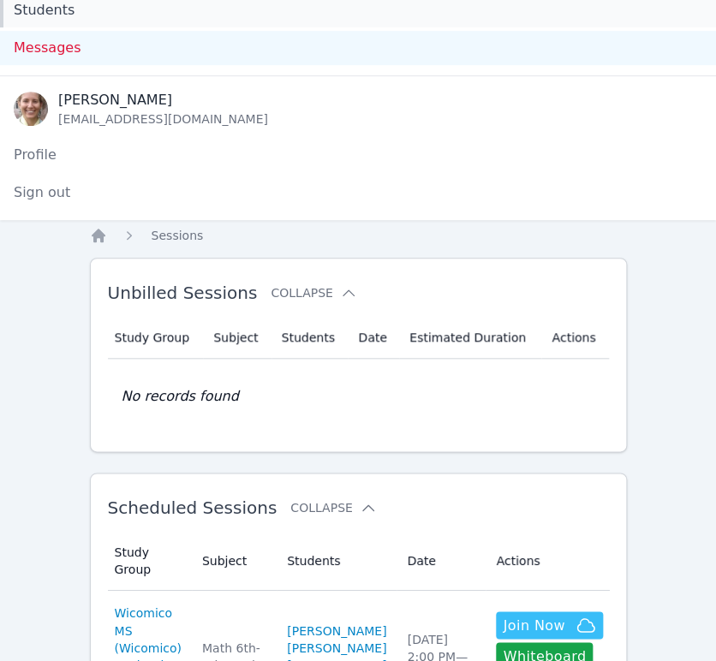
scroll to position [0, 0]
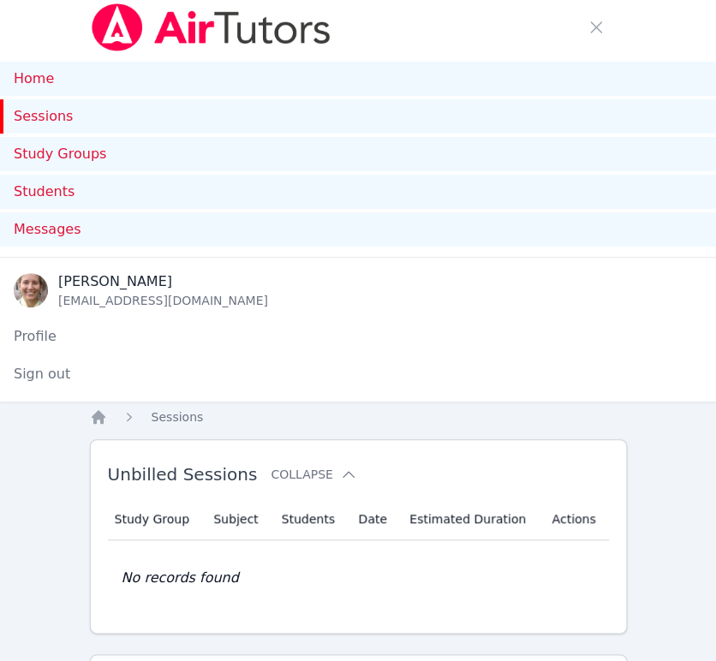
click at [97, 113] on link "Sessions" at bounding box center [358, 116] width 716 height 34
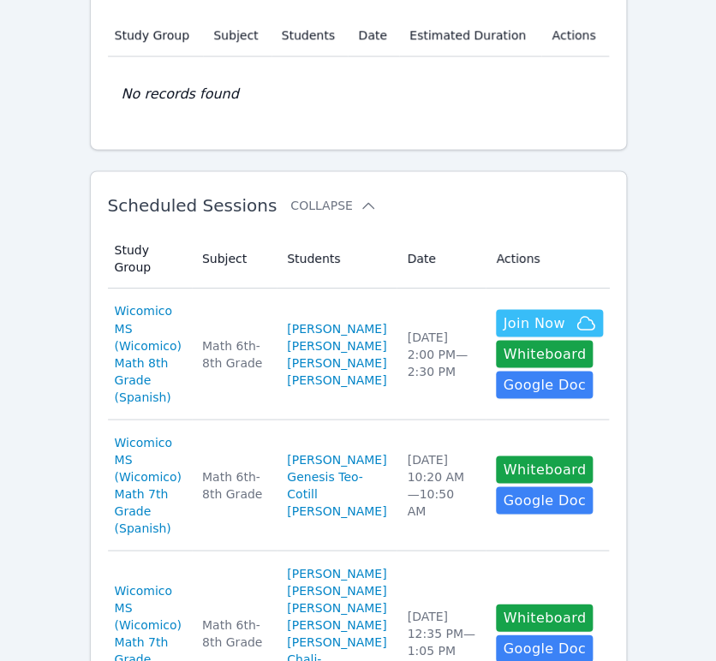
scroll to position [570, 0]
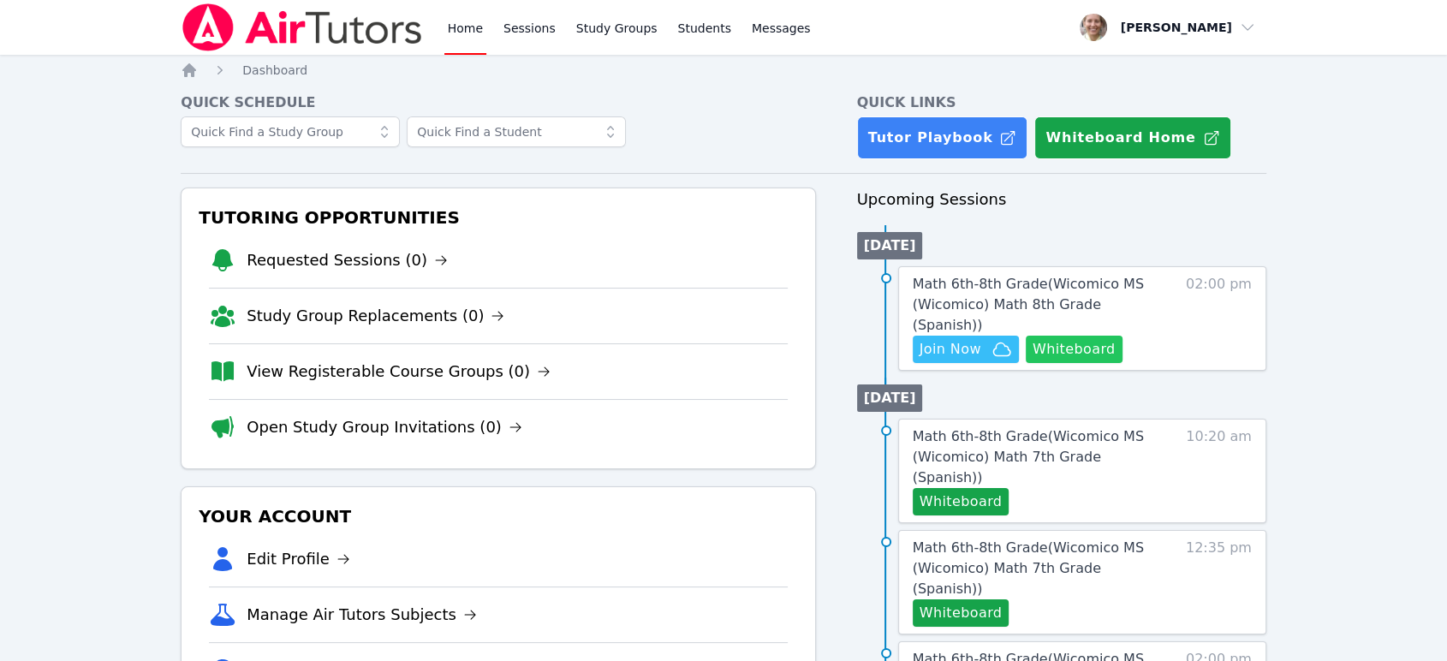
click at [730, 336] on button "Whiteboard" at bounding box center [1074, 349] width 97 height 27
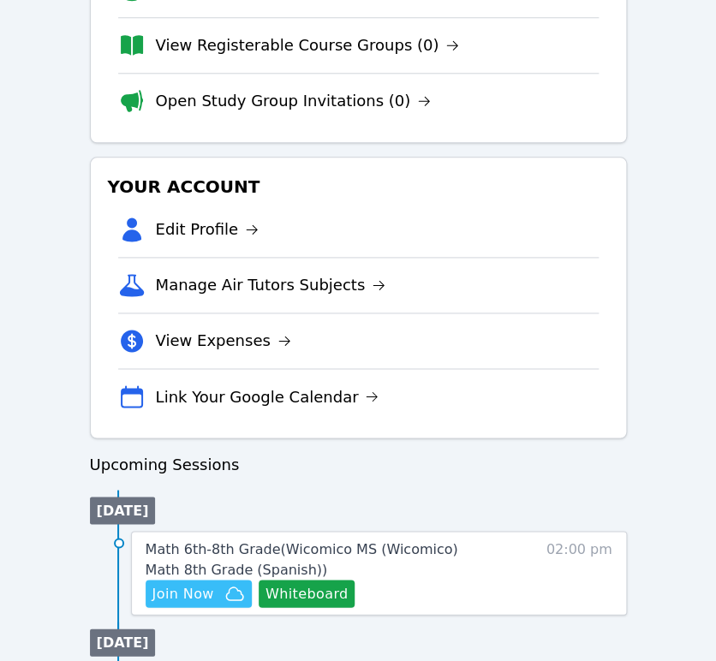
scroll to position [570, 0]
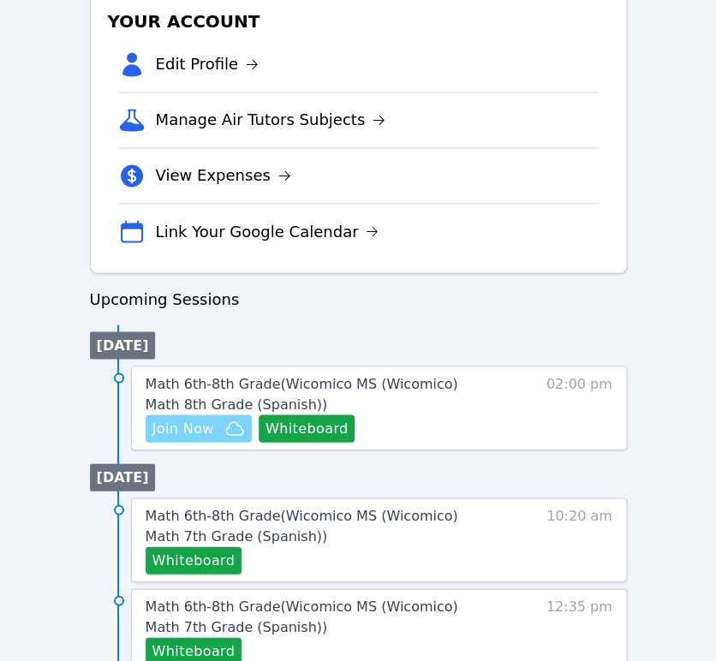
click at [219, 423] on span "Join Now" at bounding box center [198, 428] width 92 height 21
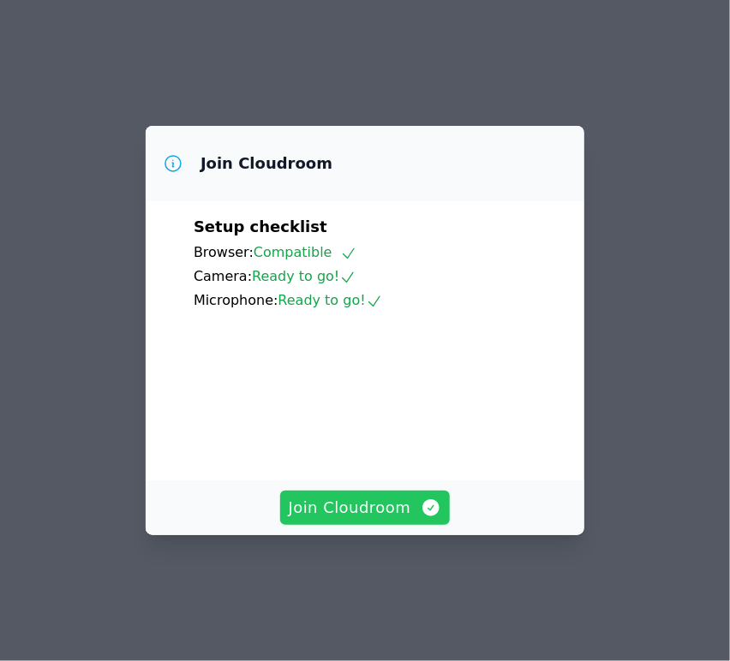
click at [385, 520] on span "Join Cloudroom" at bounding box center [365, 508] width 153 height 24
click at [411, 520] on span "Join Cloudroom" at bounding box center [365, 508] width 153 height 24
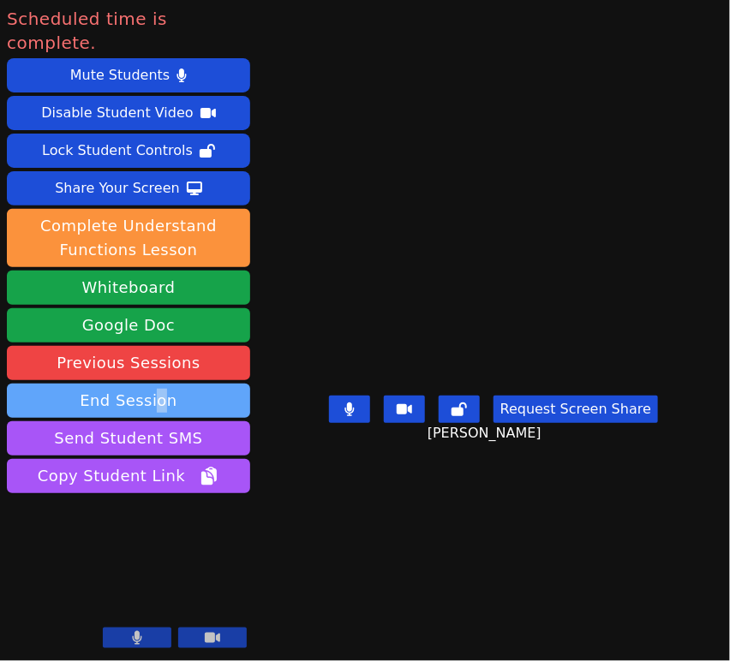
drag, startPoint x: 153, startPoint y: 359, endPoint x: 166, endPoint y: 389, distance: 32.6
click at [166, 389] on div "Mute Students Disable Student Video Lock Student Controls Share Your Screen dow…" at bounding box center [128, 277] width 243 height 438
click at [172, 384] on button "End Session" at bounding box center [128, 401] width 243 height 34
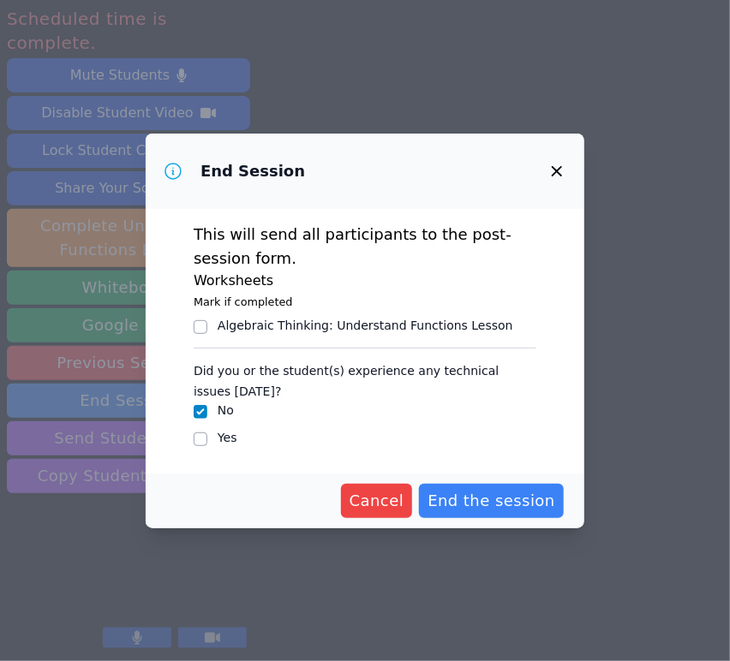
click at [192, 438] on div "This will send all participants to the post-session form. Worksheets Mark if co…" at bounding box center [365, 341] width 438 height 265
click at [199, 440] on input "Yes" at bounding box center [201, 439] width 14 height 14
checkbox input "true"
checkbox input "false"
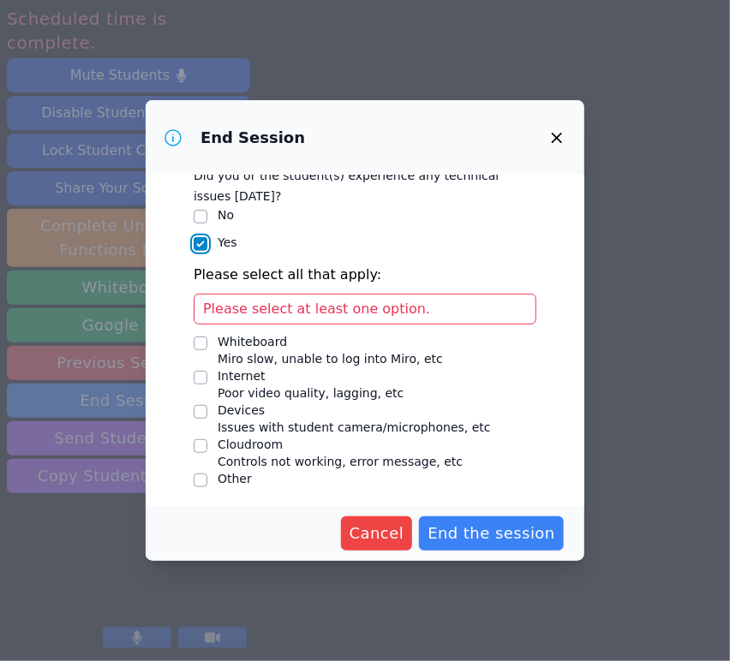
scroll to position [165, 0]
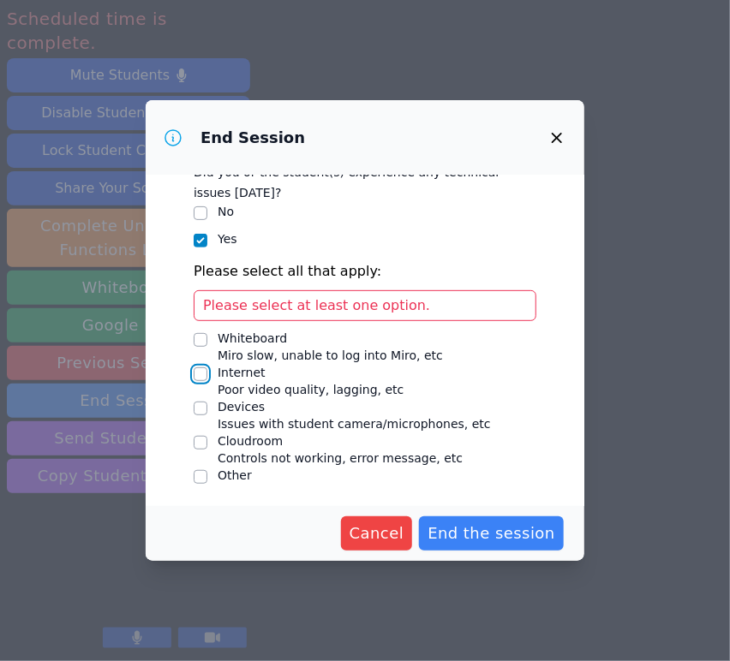
click at [205, 372] on input "Internet Poor video quality, lagging, etc" at bounding box center [201, 374] width 14 height 14
checkbox input "true"
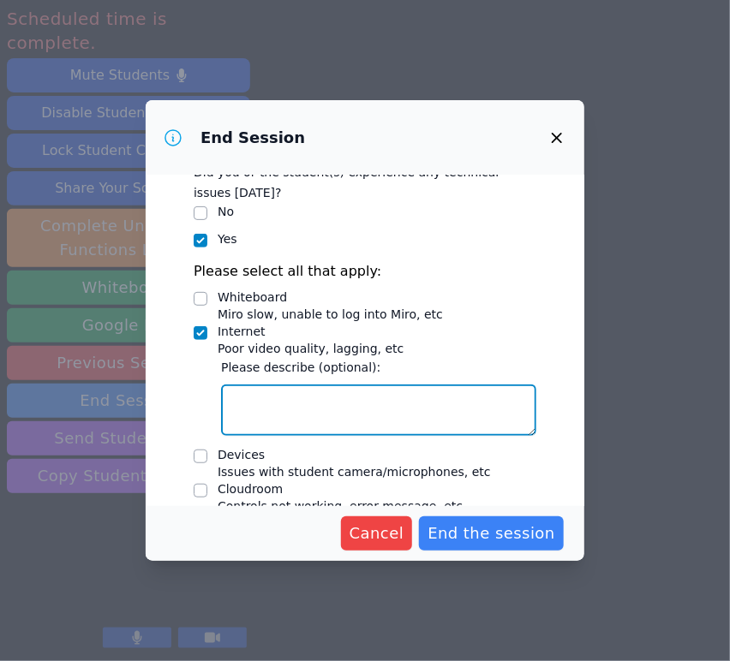
click at [259, 399] on textarea "Internet Poor video quality, lagging, etc" at bounding box center [378, 409] width 315 height 51
type textarea "lagging at times for them"
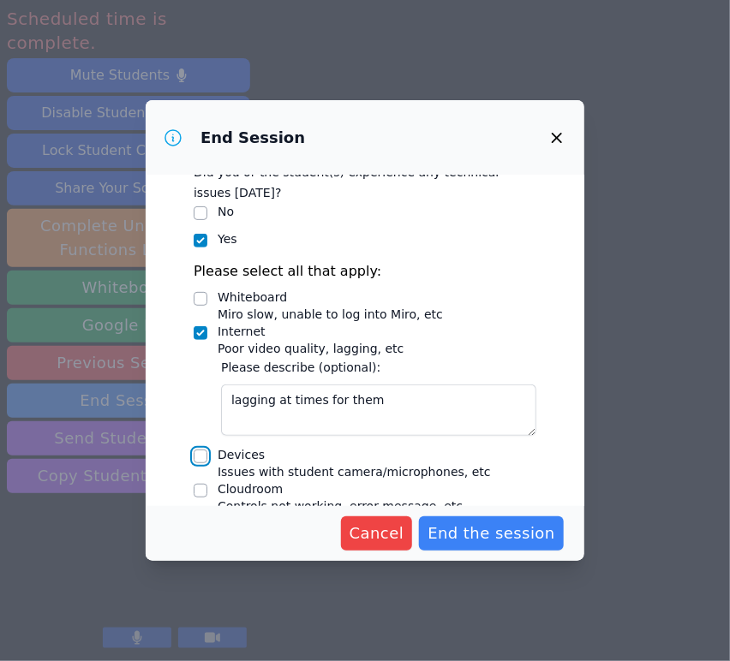
click at [199, 452] on input "Devices Issues with student camera/microphones, etc" at bounding box center [201, 457] width 14 height 14
checkbox input "true"
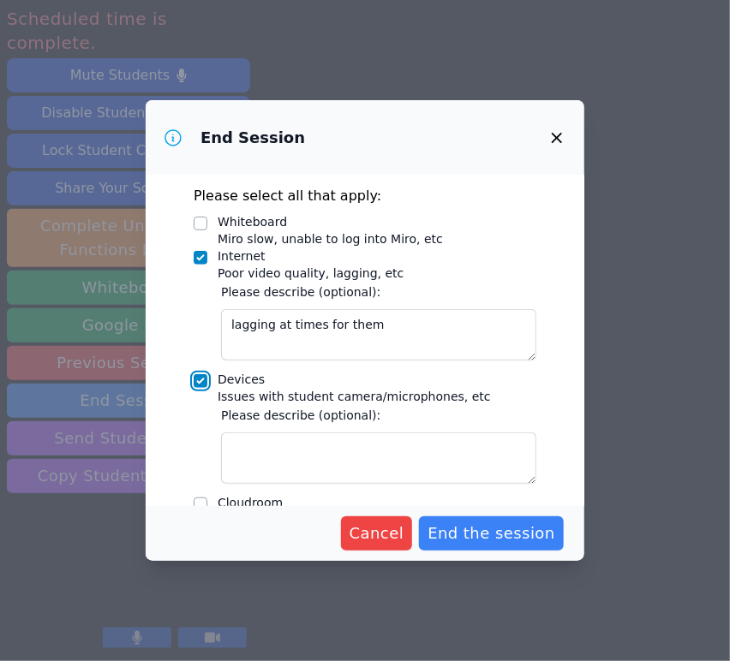
scroll to position [302, 0]
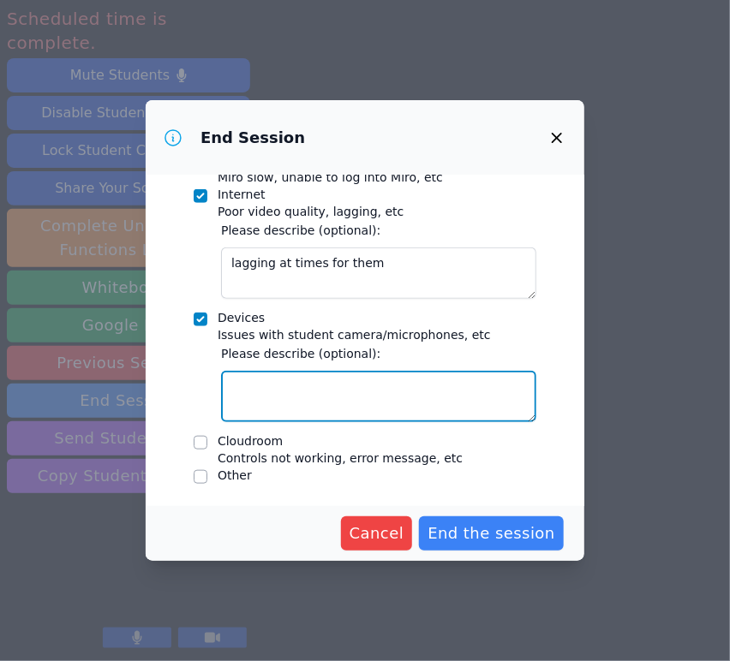
click at [290, 416] on textarea "Devices Issues with student camera/microphones, etc" at bounding box center [378, 396] width 315 height 51
click at [329, 395] on textarea "Emanuel's camera is showing up very blurry" at bounding box center [378, 396] width 315 height 51
click at [497, 388] on textarea "Emanuel's camera image is showing up very blurry" at bounding box center [378, 396] width 315 height 51
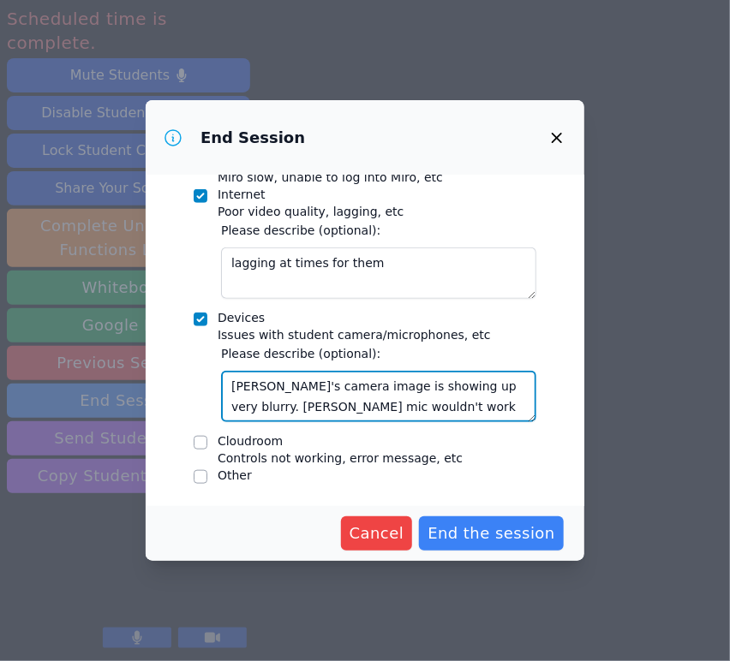
scroll to position [14, 0]
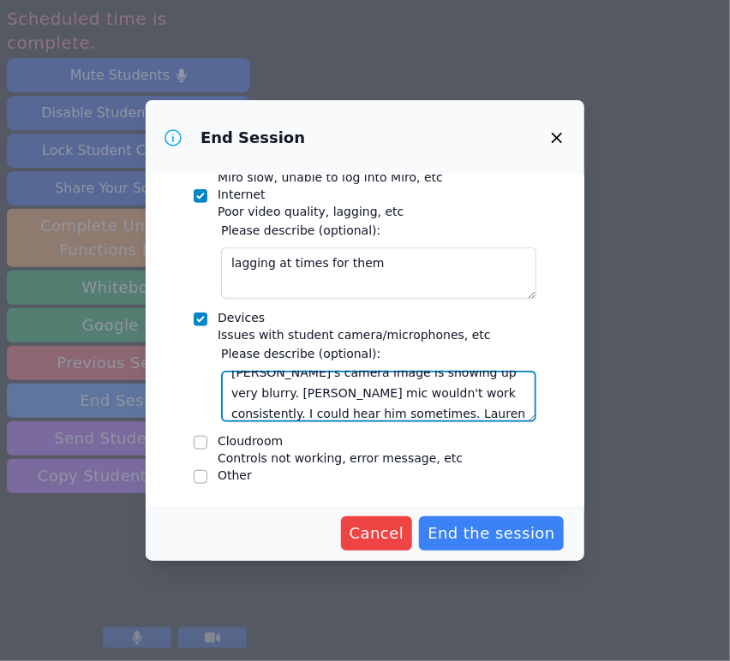
click at [475, 389] on textarea "Emanuel's camera image is showing up very blurry. Yosua's mic wouldn't work con…" at bounding box center [378, 396] width 315 height 51
click at [306, 415] on textarea "Emanuel's camera image is showing up very blurry. Yosua's mic wouldn't work con…" at bounding box center [378, 396] width 315 height 51
click at [473, 416] on textarea "Emanuel's camera image is showing up very blurry. Yosua's mic wouldn't work con…" at bounding box center [378, 396] width 315 height 51
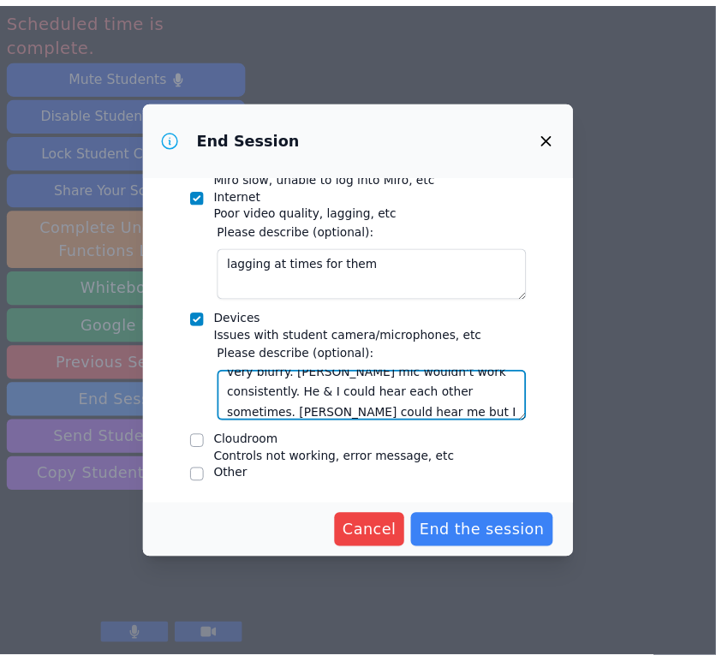
scroll to position [0, 0]
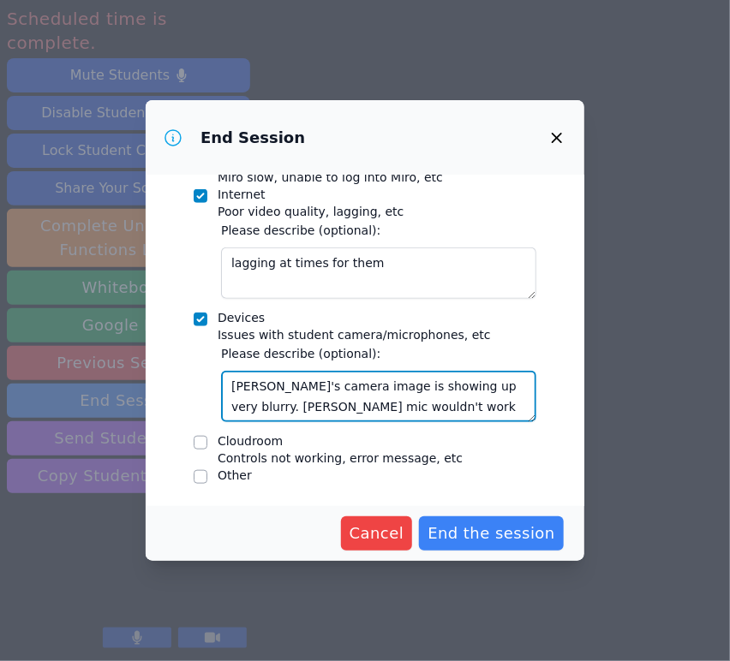
drag, startPoint x: 472, startPoint y: 416, endPoint x: 150, endPoint y: 330, distance: 333.4
click at [150, 330] on div "This will send all participants to the post-session form. Worksheets Mark if co…" at bounding box center [365, 341] width 438 height 331
click at [398, 417] on textarea "Emanuel's camera image is showing up very blurry. Yosua's mic wouldn't work con…" at bounding box center [378, 396] width 315 height 51
type textarea "Emanuel's camera image is showing up very blurry. Yosua's mic wouldn't work con…"
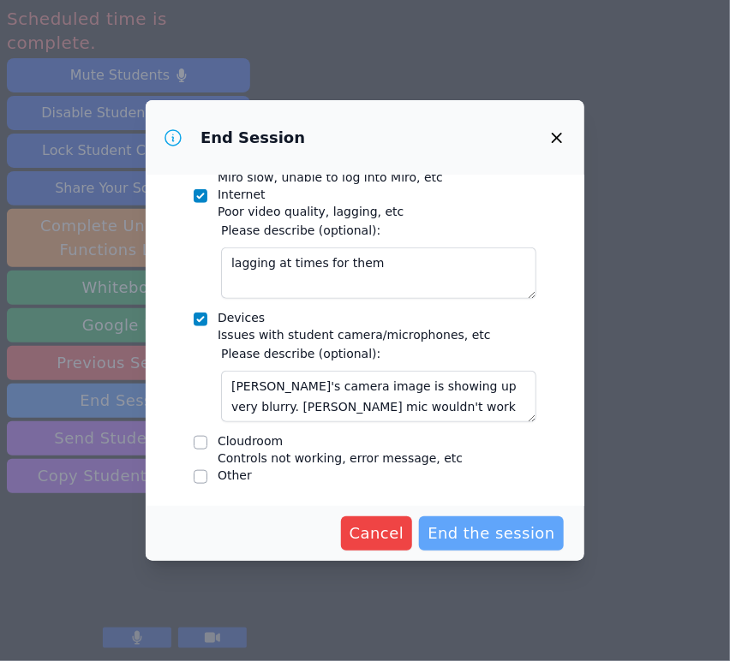
click at [463, 521] on button "End the session" at bounding box center [491, 533] width 145 height 34
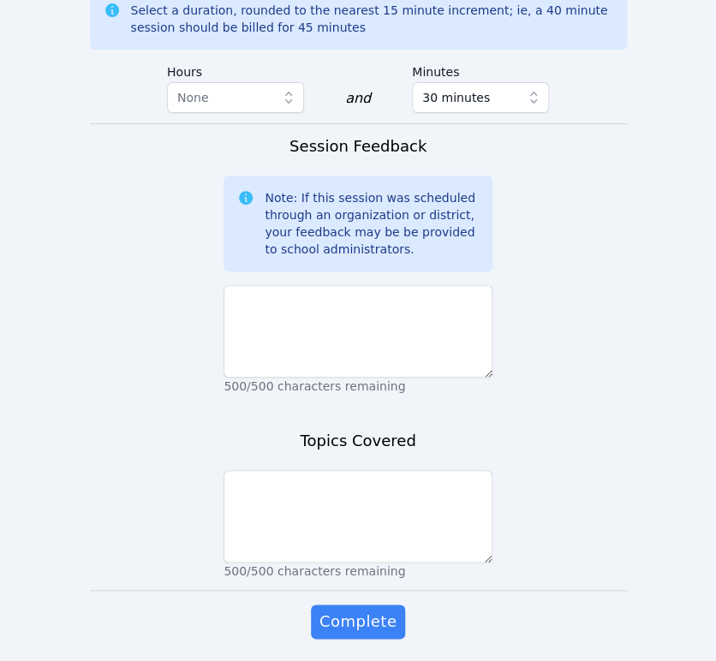
scroll to position [1665, 0]
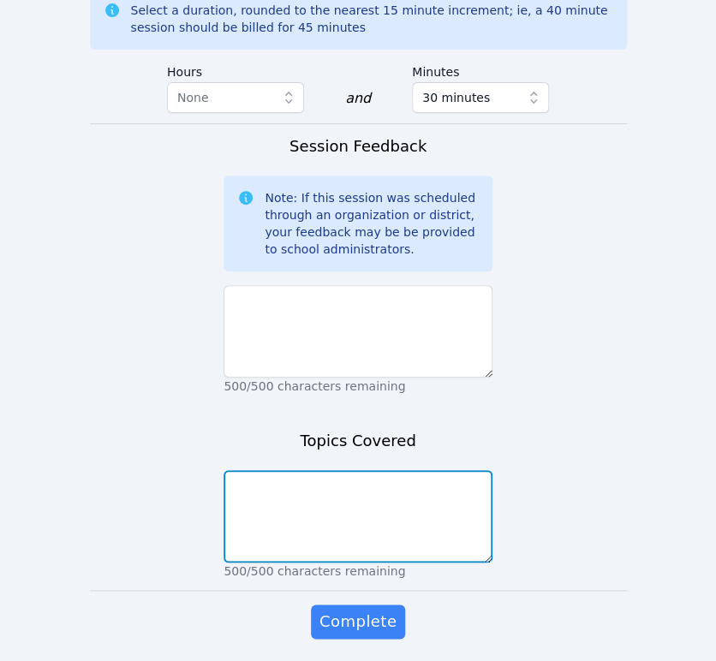
click at [375, 470] on textarea at bounding box center [357, 516] width 269 height 92
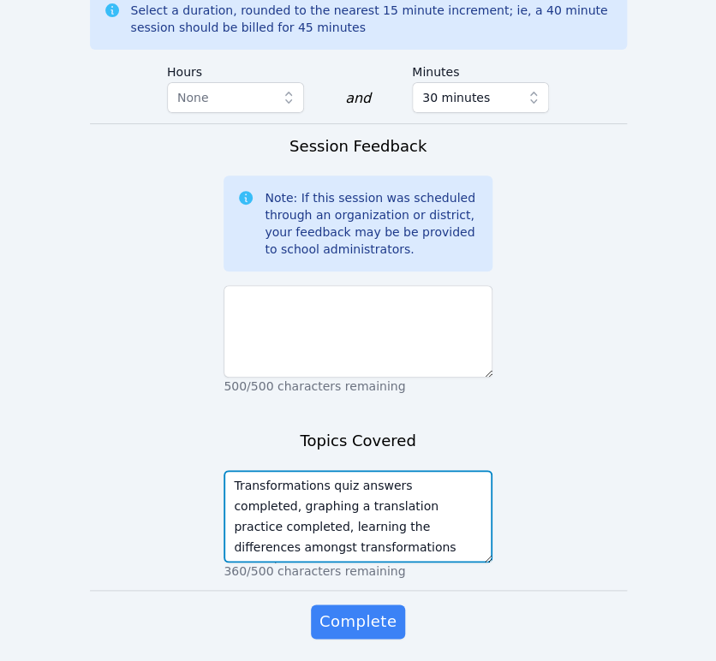
drag, startPoint x: 375, startPoint y: 496, endPoint x: 229, endPoint y: 407, distance: 171.4
click at [229, 463] on div "Transformations quiz answers completed, graphing a translation practice complet…" at bounding box center [357, 521] width 269 height 116
type textarea "Transformations quiz answers completed, graphing a translation practice complet…"
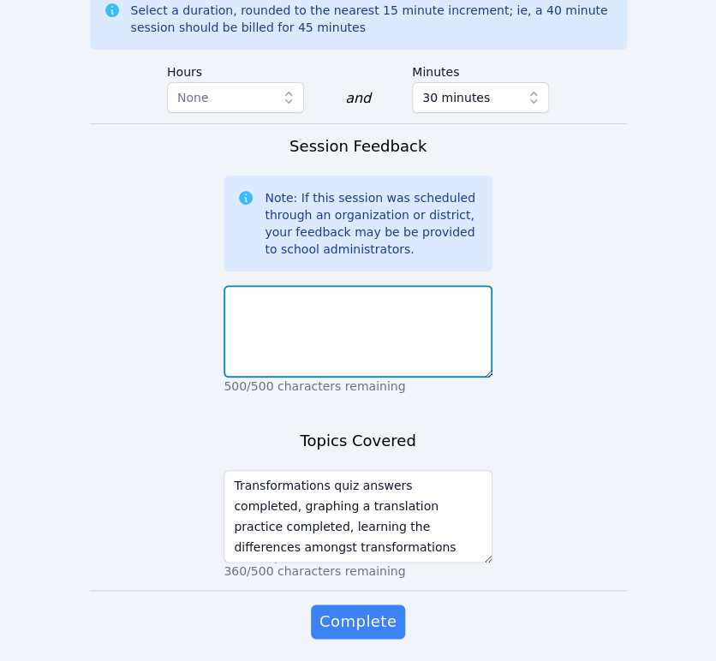
click at [310, 285] on textarea at bounding box center [357, 331] width 269 height 92
paste textarea "Transformations quiz answers completed, graphing a translation practice complet…"
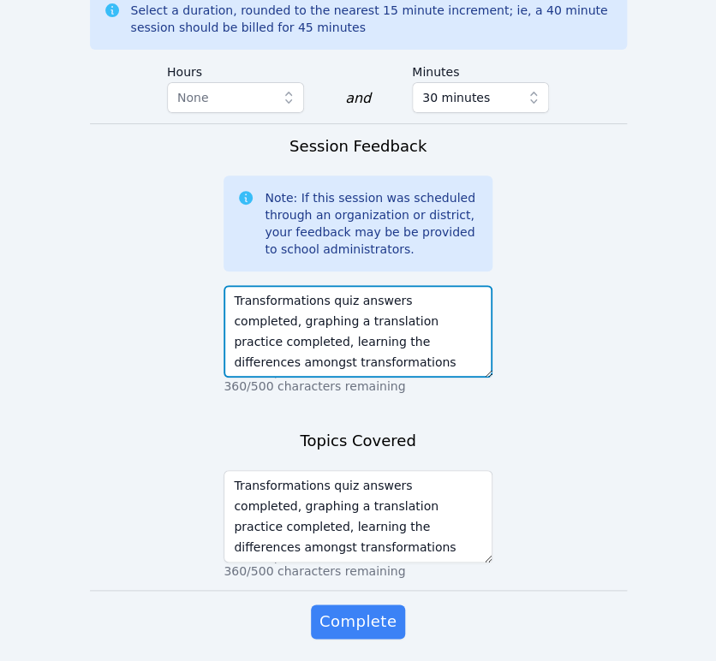
click at [237, 285] on textarea "Transformations quiz answers completed, graphing a translation practice complet…" at bounding box center [357, 331] width 269 height 92
click at [235, 285] on textarea "Transformations quiz answers completed, graphing a translation practice complet…" at bounding box center [357, 331] width 269 height 92
click at [361, 285] on textarea "We began by completing the Transformations quiz answers completed, graphing a t…" at bounding box center [357, 331] width 269 height 92
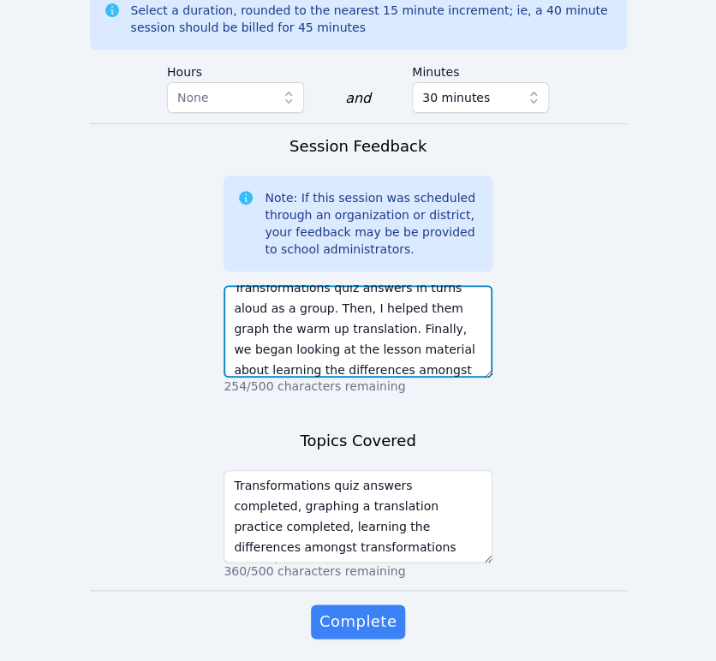
scroll to position [54, 0]
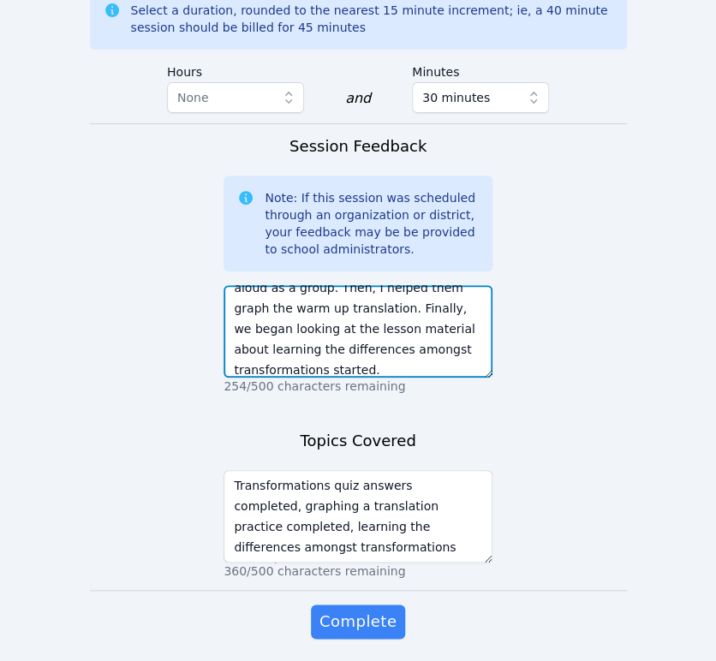
click at [354, 309] on textarea "We began by completing the Transformations quiz answers in turns aloud as a gro…" at bounding box center [357, 331] width 269 height 92
paste textarea "Transformations quiz answers completed, graphing a translation practice complet…"
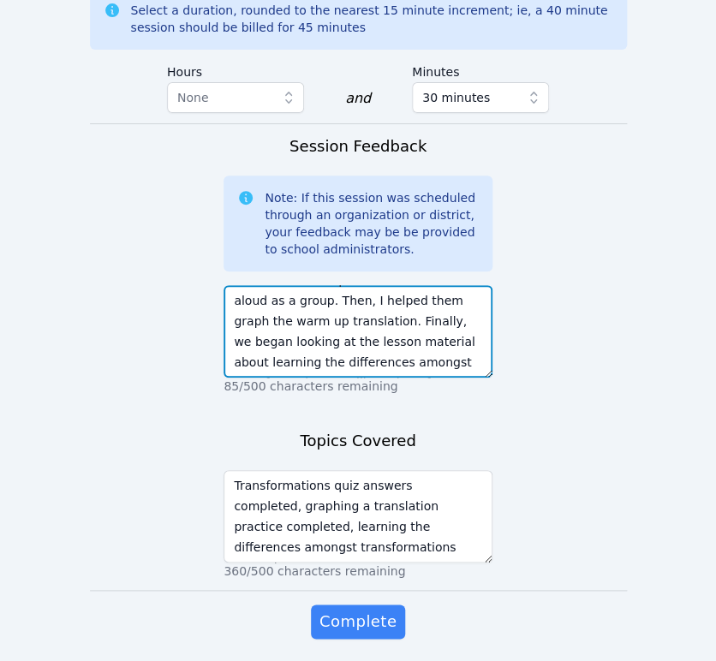
scroll to position [136, 0]
drag, startPoint x: 291, startPoint y: 247, endPoint x: 475, endPoint y: 326, distance: 200.2
click at [475, 326] on div "We began by completing the Transformations quiz answers in turns aloud as a gro…" at bounding box center [357, 336] width 269 height 116
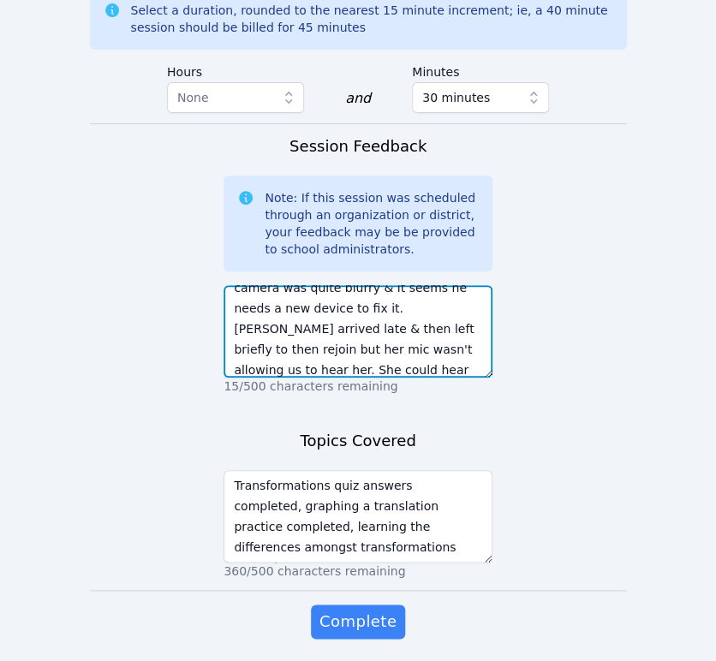
click at [263, 285] on textarea "We began by completing the Transformations quiz answers in turns aloud as a gro…" at bounding box center [357, 331] width 269 height 92
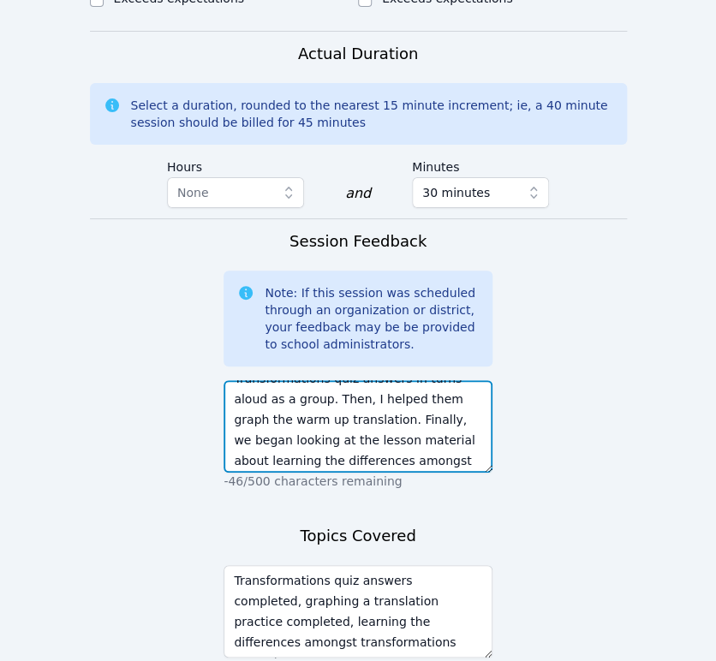
scroll to position [75, 0]
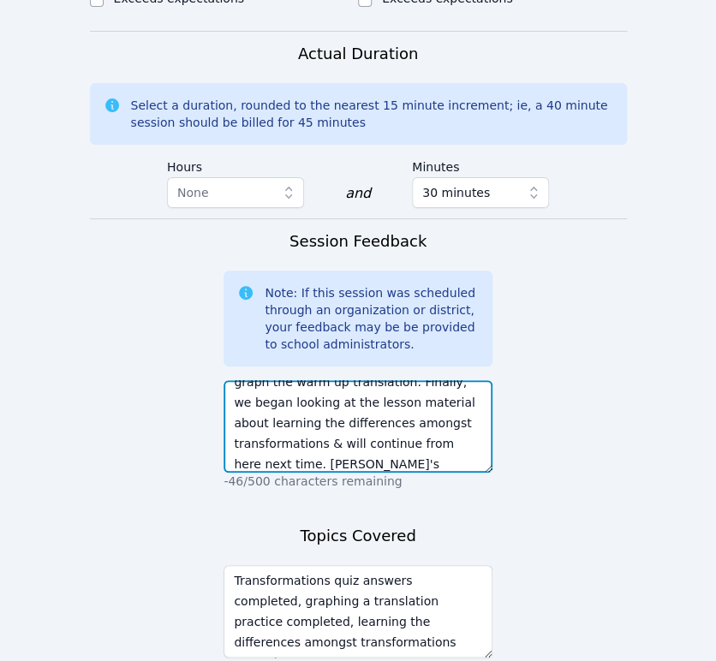
click at [280, 380] on textarea "We began by completing the Transformations quiz answers in turns aloud as a gro…" at bounding box center [357, 426] width 269 height 92
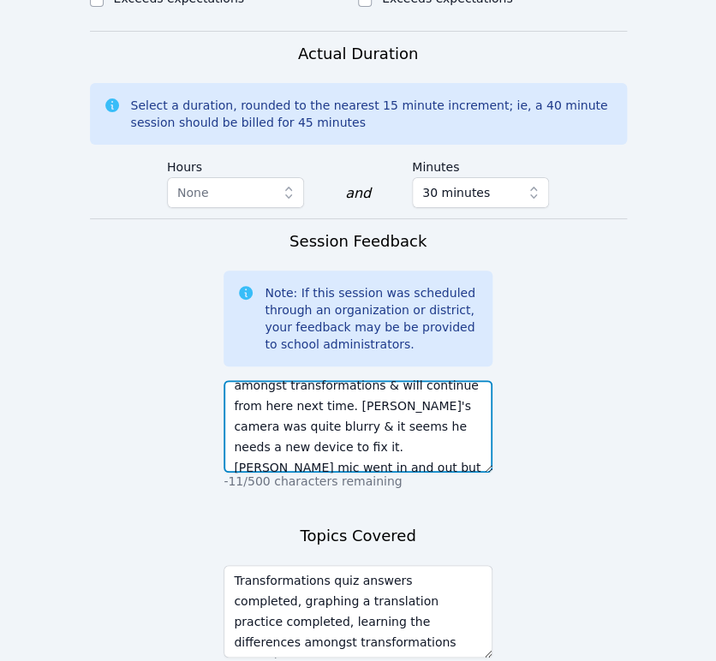
scroll to position [114, 0]
click at [443, 380] on textarea "We began by completing the Transformations quiz answers in turns aloud as a gro…" at bounding box center [357, 426] width 269 height 92
click at [358, 384] on textarea "We began by completing the Transformations quiz answers in turns aloud as a gro…" at bounding box center [357, 426] width 269 height 92
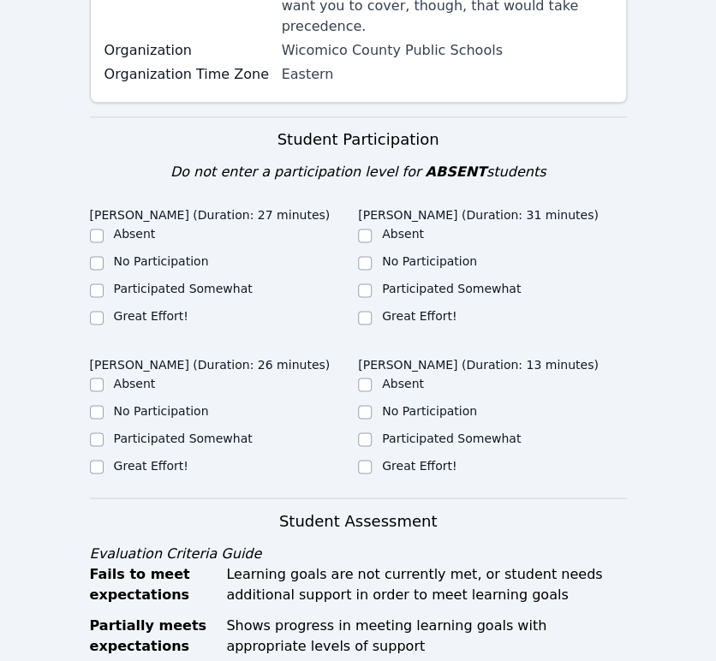
scroll to position [333, 0]
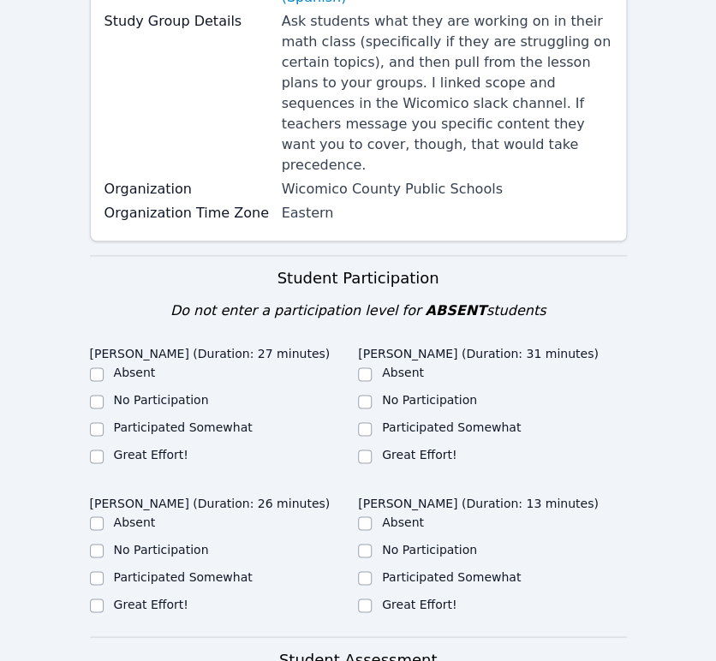
type textarea "We began by completing the Transformations quiz answers in turns aloud as a gro…"
click at [173, 448] on label "Great Effort!" at bounding box center [151, 455] width 74 height 14
click at [104, 450] on input "Great Effort!" at bounding box center [97, 457] width 14 height 14
checkbox input "true"
click at [401, 448] on label "Great Effort!" at bounding box center [419, 455] width 74 height 14
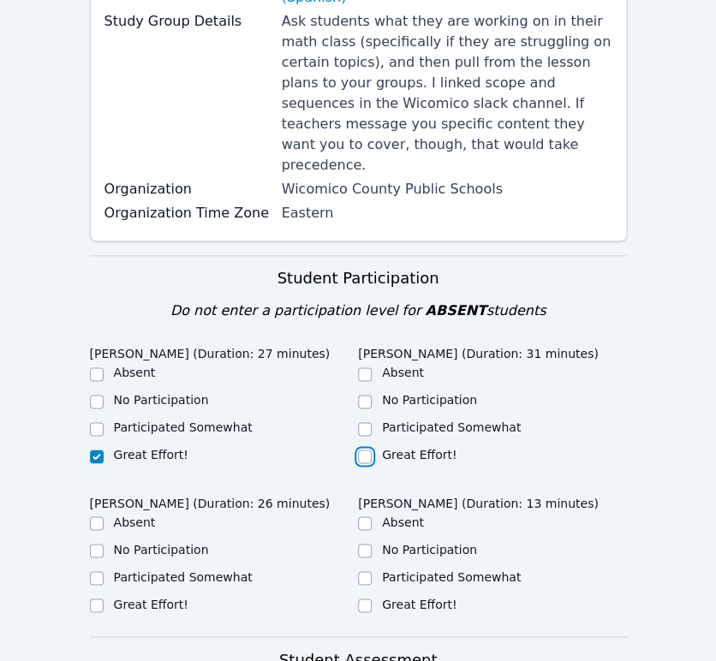
click at [372, 450] on input "Great Effort!" at bounding box center [365, 457] width 14 height 14
checkbox input "true"
click at [182, 569] on label "Participated Somewhat" at bounding box center [183, 576] width 139 height 14
click at [104, 571] on input "Participated Somewhat" at bounding box center [97, 578] width 14 height 14
checkbox input "true"
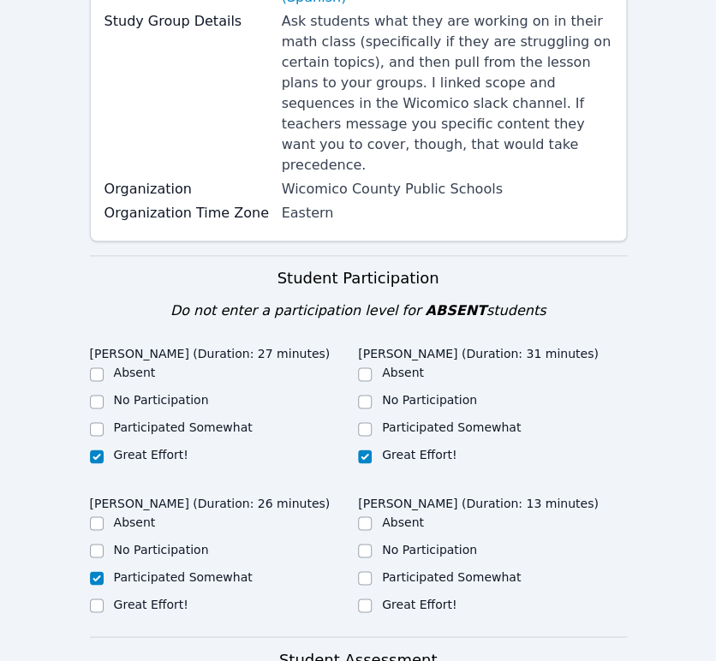
click at [394, 569] on label "Participated Somewhat" at bounding box center [451, 576] width 139 height 14
click at [372, 571] on input "Participated Somewhat" at bounding box center [365, 578] width 14 height 14
checkbox input "true"
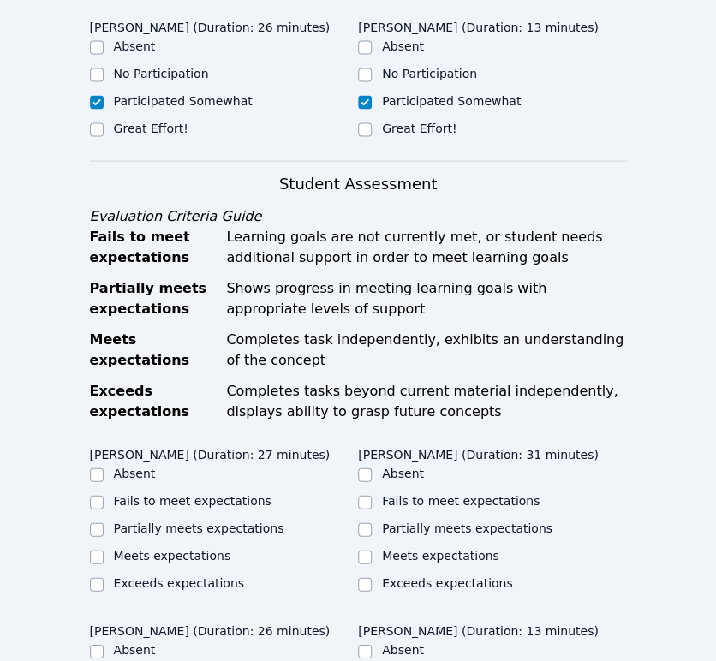
click at [206, 521] on label "Partially meets expectations" at bounding box center [199, 528] width 170 height 14
click at [104, 523] on input "Partially meets expectations" at bounding box center [97, 530] width 14 height 14
checkbox input "true"
click at [426, 521] on label "Partially meets expectations" at bounding box center [467, 528] width 170 height 14
click at [372, 523] on input "Partially meets expectations" at bounding box center [365, 530] width 14 height 14
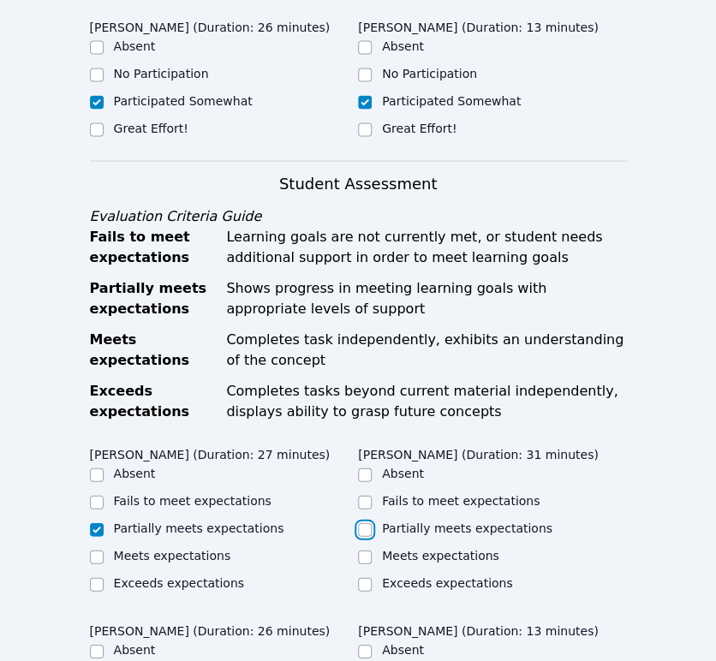
checkbox input "true"
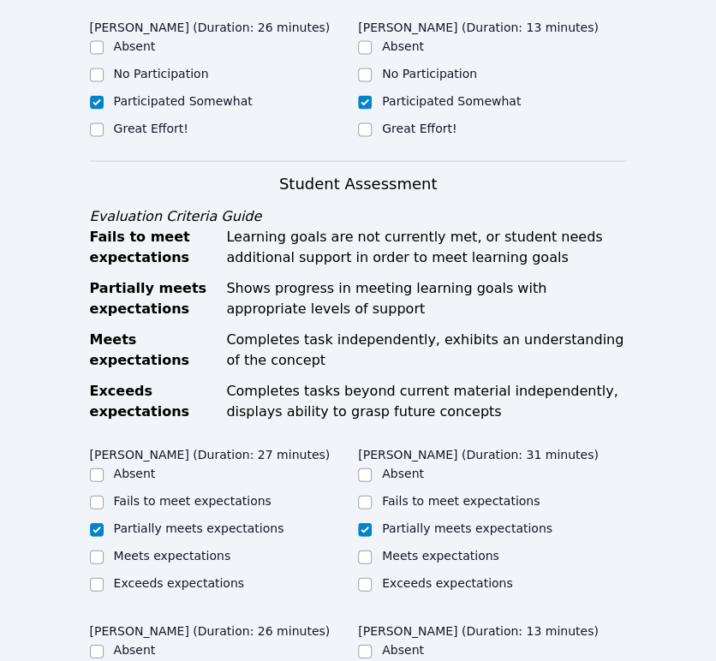
checkbox input "true"
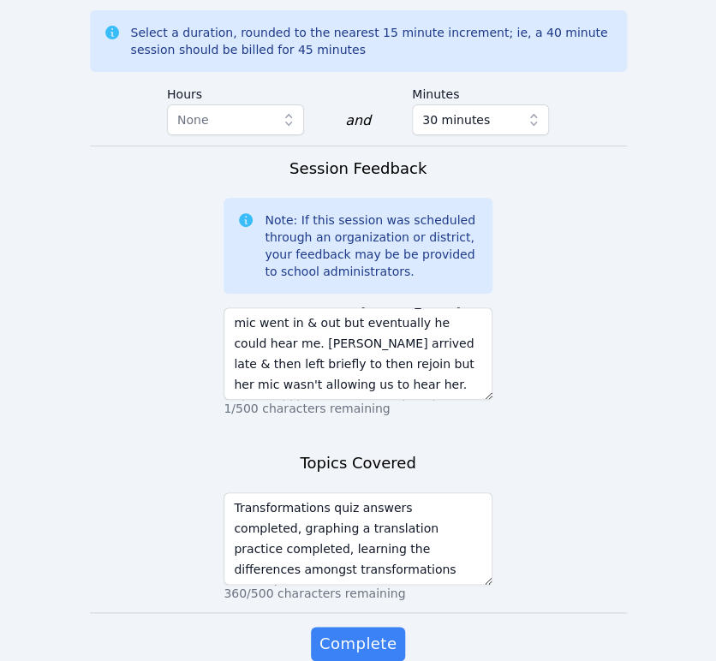
scroll to position [1665, 0]
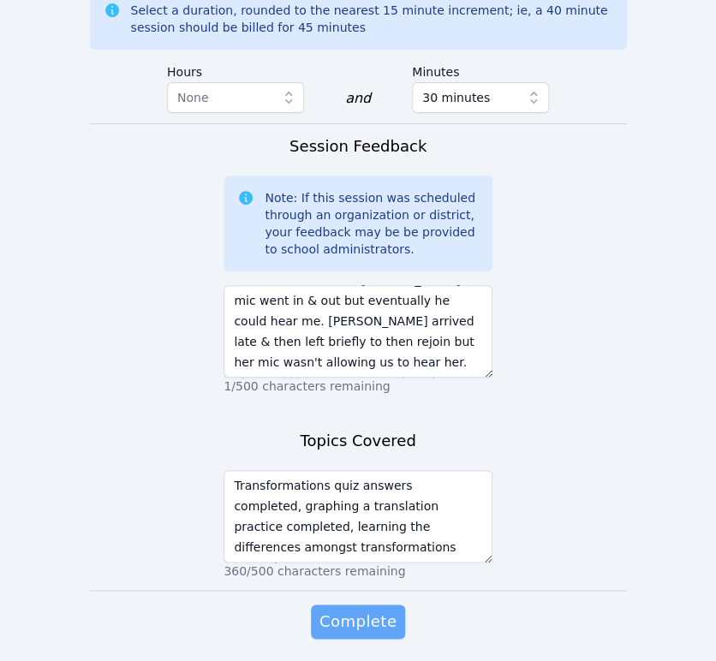
click at [363, 610] on span "Complete" at bounding box center [357, 622] width 77 height 24
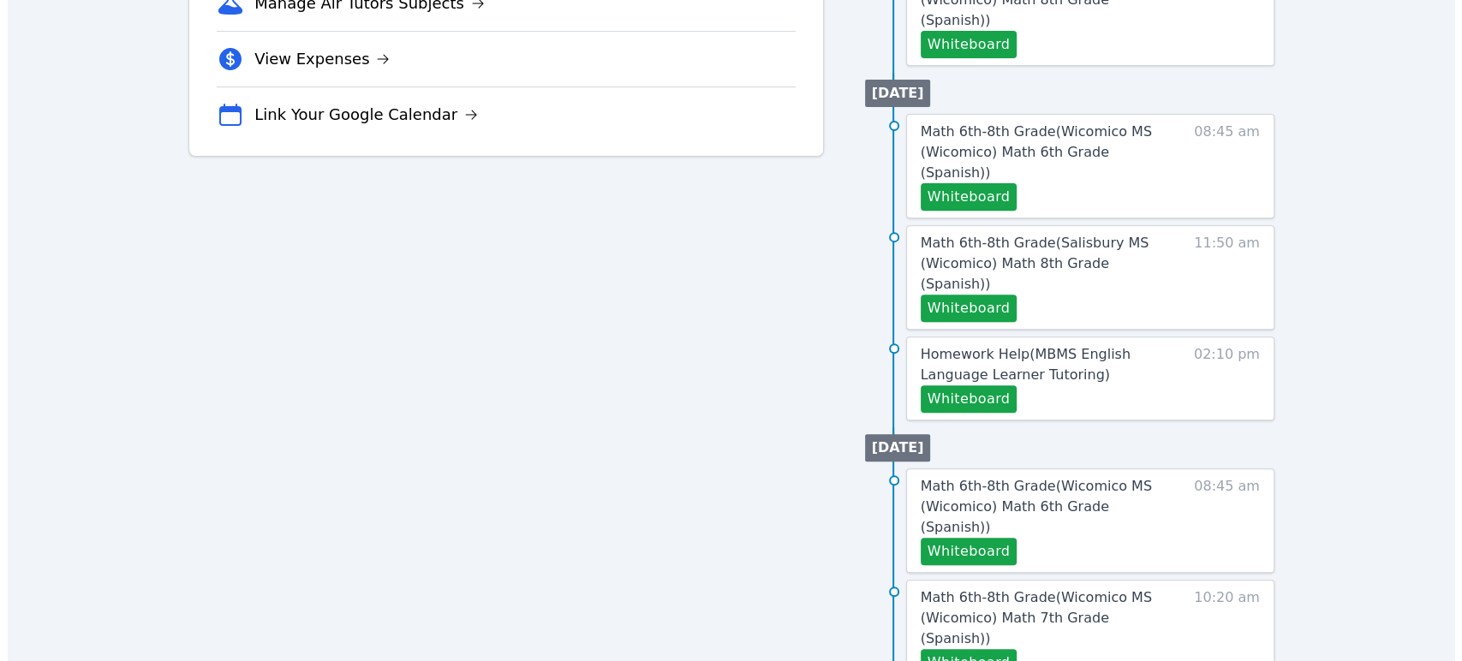
scroll to position [190, 0]
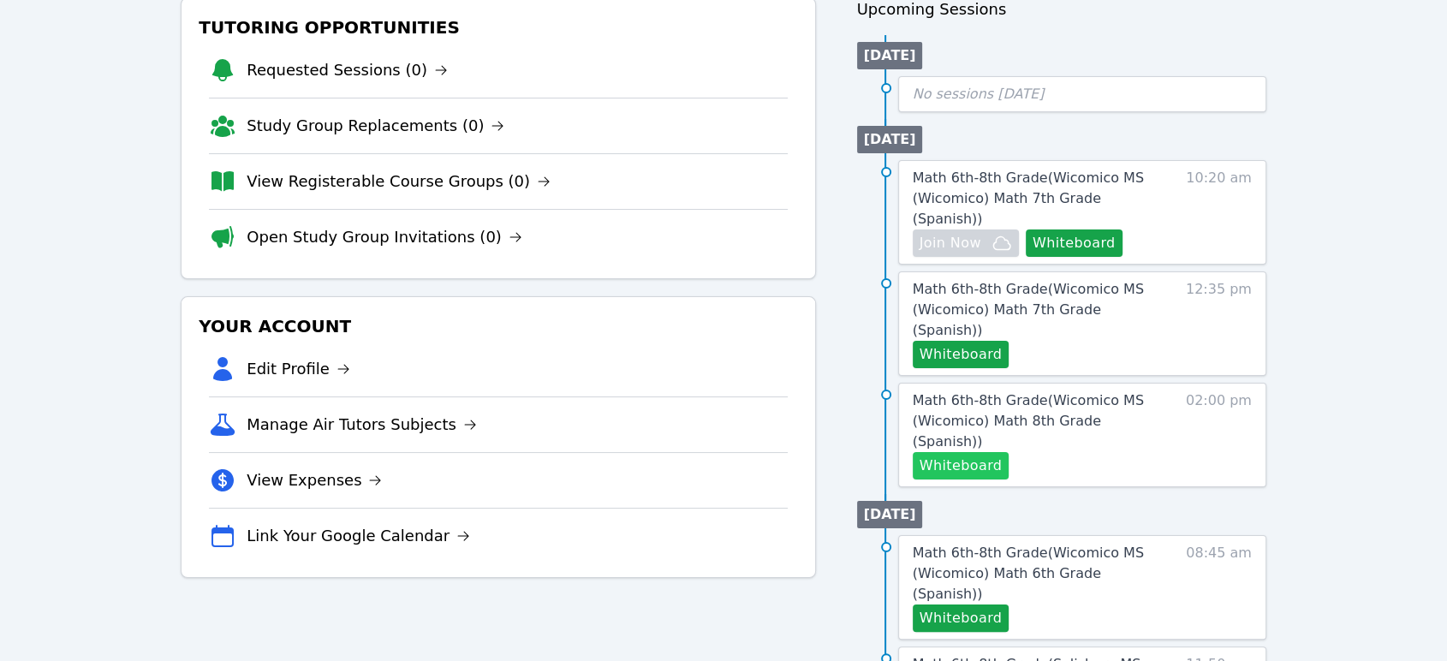
click at [992, 452] on button "Whiteboard" at bounding box center [961, 465] width 97 height 27
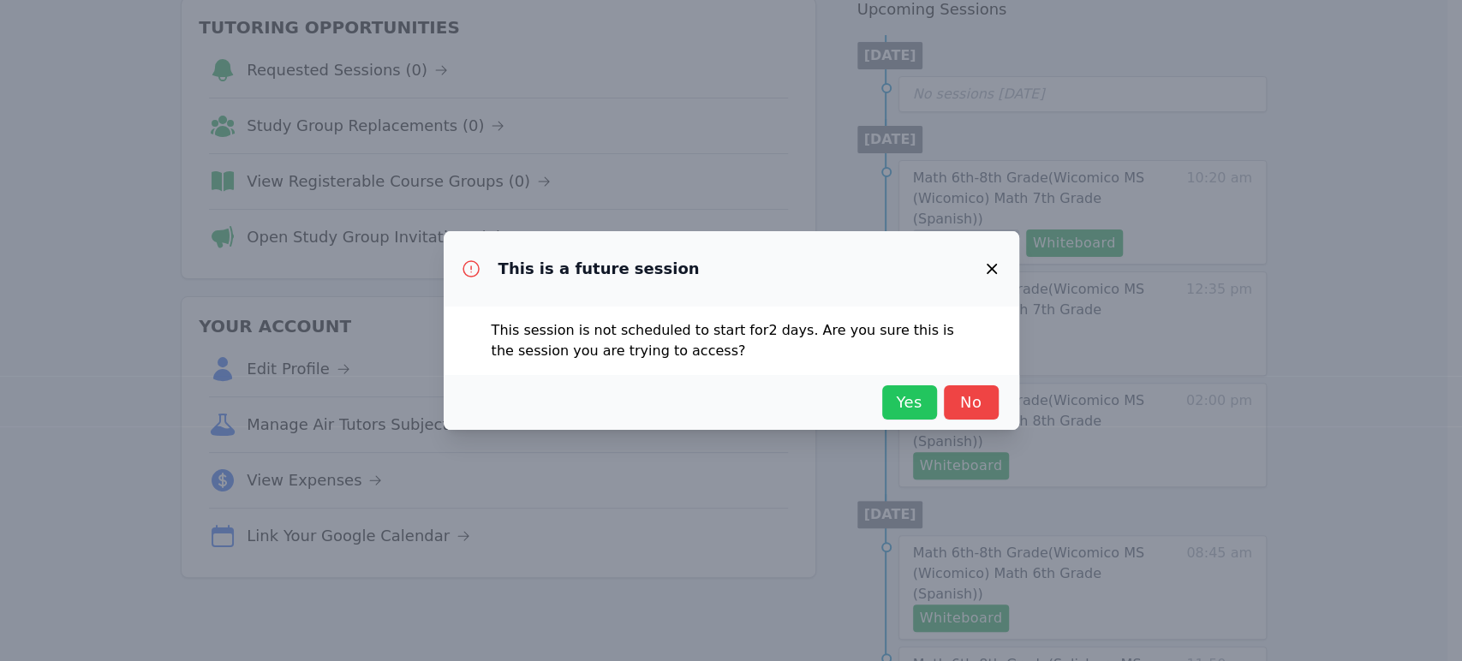
click at [915, 405] on span "Yes" at bounding box center [910, 402] width 38 height 24
